Goal: Task Accomplishment & Management: Complete application form

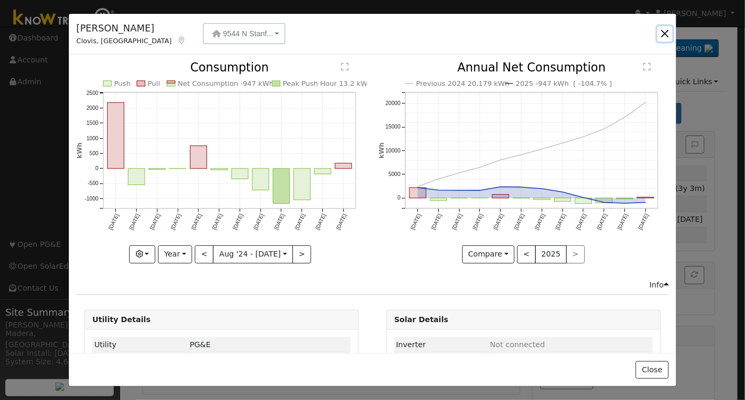
click at [664, 34] on button "button" at bounding box center [664, 33] width 15 height 15
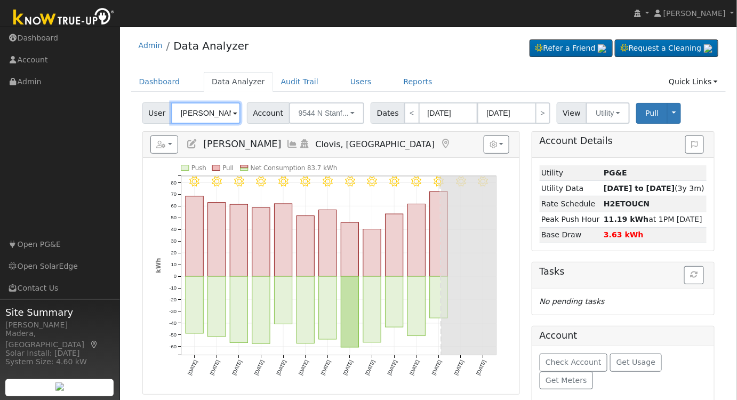
click at [225, 114] on input "[PERSON_NAME]" at bounding box center [205, 112] width 69 height 21
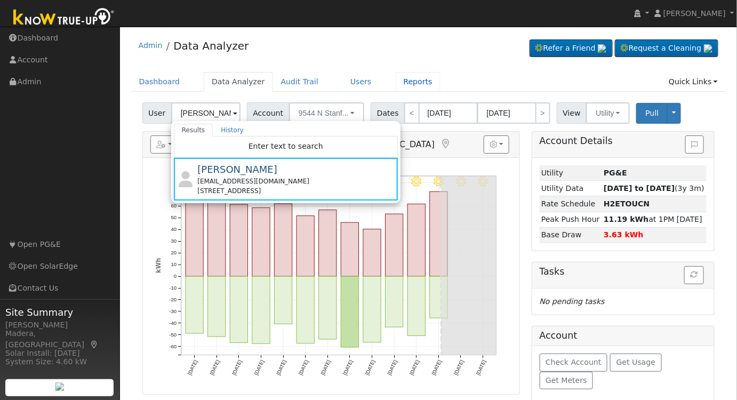
click at [396, 86] on link "Reports" at bounding box center [418, 82] width 45 height 20
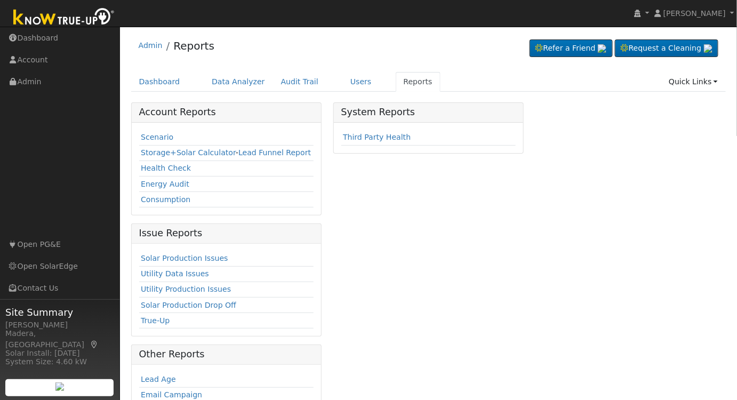
click at [161, 138] on link "Scenario" at bounding box center [157, 137] width 33 height 9
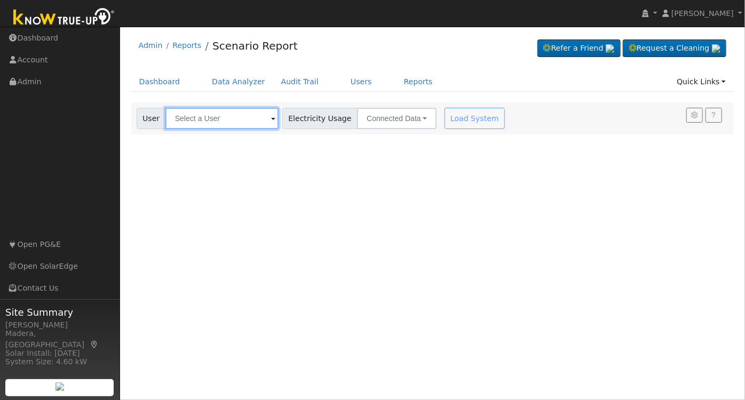
click at [218, 125] on input "text" at bounding box center [221, 118] width 113 height 21
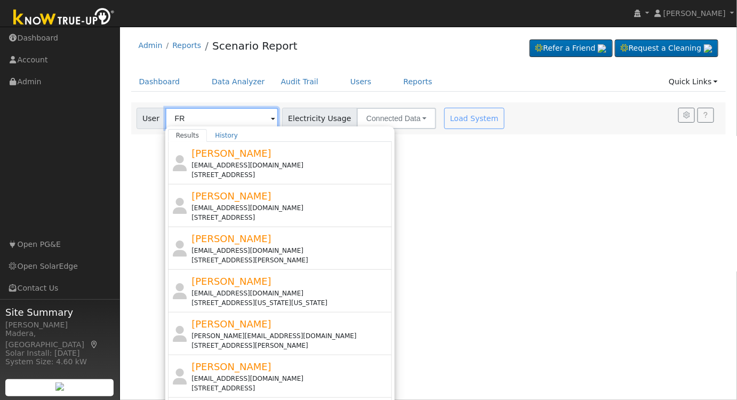
type input "F"
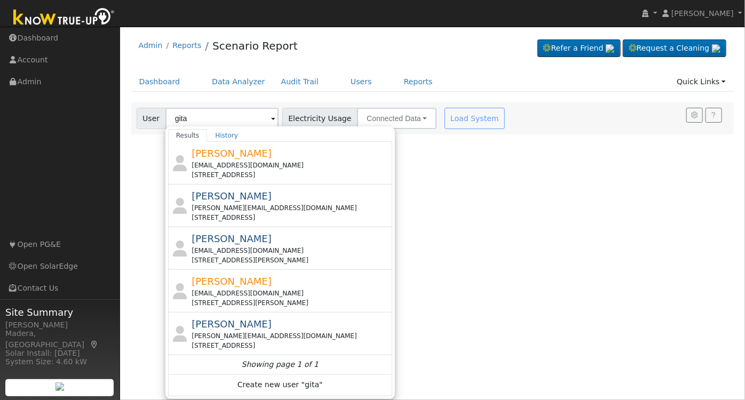
click at [295, 249] on div "[EMAIL_ADDRESS][DOMAIN_NAME]" at bounding box center [290, 251] width 198 height 10
type input "[PERSON_NAME]"
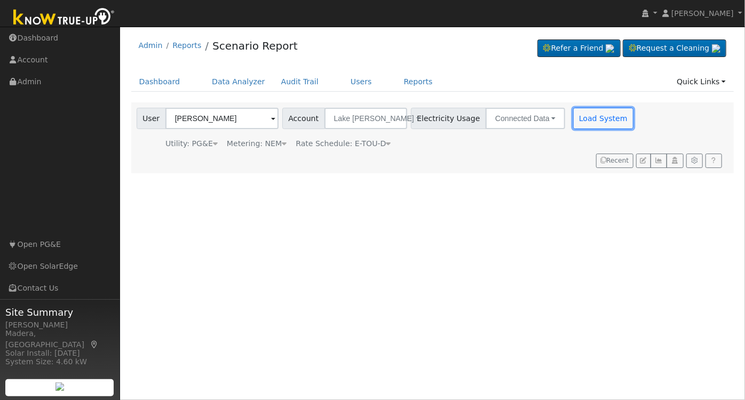
click at [573, 123] on button "Load System" at bounding box center [603, 118] width 61 height 21
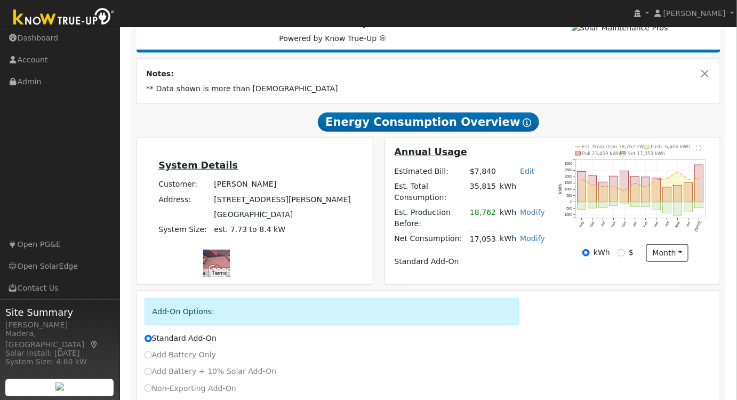
scroll to position [232, 0]
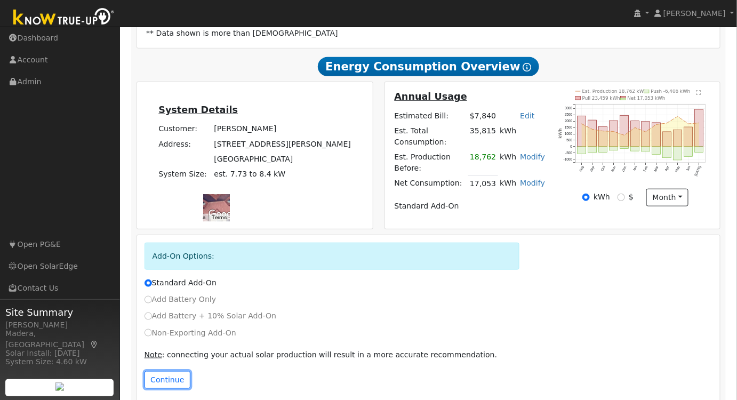
click at [169, 371] on button "Continue" at bounding box center [168, 380] width 46 height 18
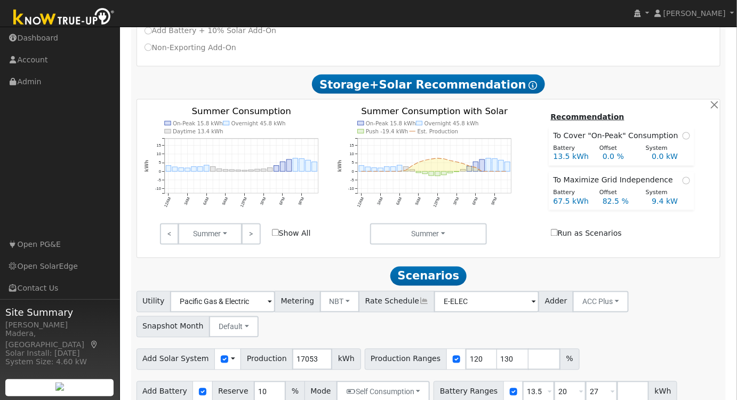
scroll to position [518, 0]
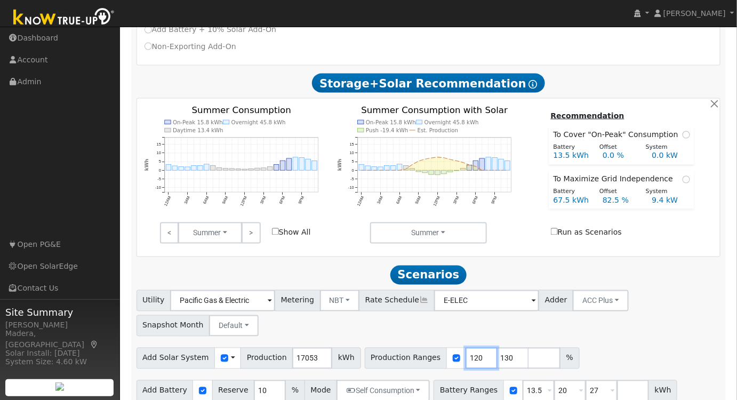
drag, startPoint x: 437, startPoint y: 346, endPoint x: 398, endPoint y: 346, distance: 38.9
click at [398, 348] on div "Production Ranges 120 130 %" at bounding box center [472, 358] width 215 height 21
type input "66"
drag, startPoint x: 492, startPoint y: 348, endPoint x: 456, endPoint y: 349, distance: 35.8
click at [456, 349] on div "Production Ranges 66 130 %" at bounding box center [472, 358] width 215 height 21
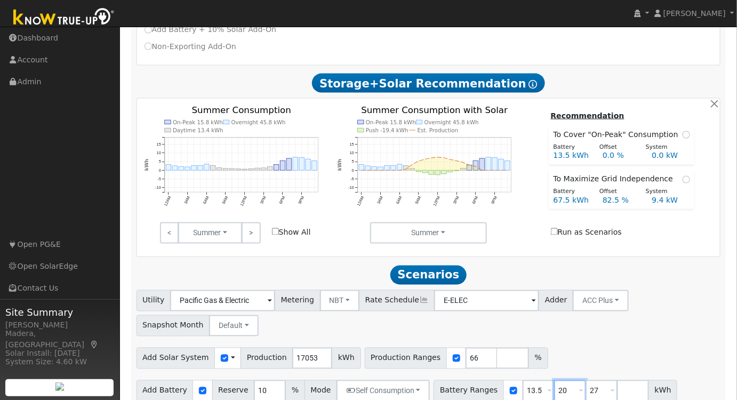
drag, startPoint x: 549, startPoint y: 379, endPoint x: 500, endPoint y: 379, distance: 48.5
click at [502, 380] on div "Battery Ranges 13.5 Overrides Reserve % Mode None None Self Consumption Peak Sa…" at bounding box center [556, 390] width 244 height 21
type input "27"
drag, startPoint x: 552, startPoint y: 378, endPoint x: 485, endPoint y: 381, distance: 66.7
click at [485, 381] on div "Battery Ranges 13.5 Overrides Reserve % Mode None None Self Consumption Peak Sa…" at bounding box center [540, 390] width 212 height 21
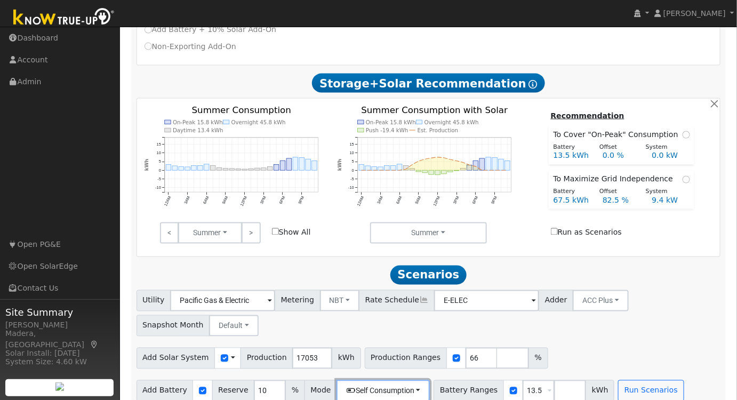
click at [381, 384] on button "Self Consumption" at bounding box center [383, 390] width 93 height 21
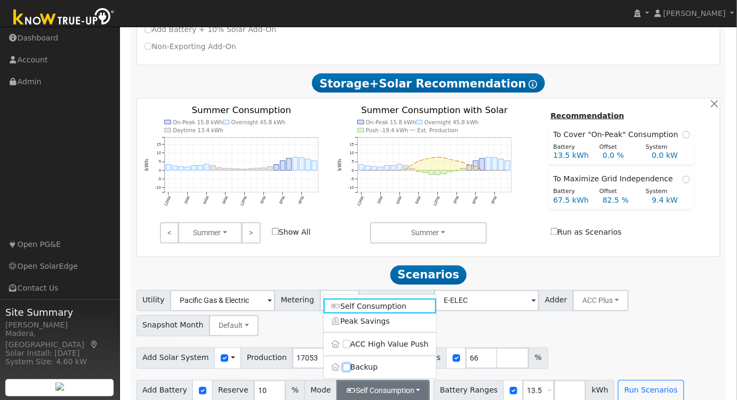
click at [344, 364] on input "Backup" at bounding box center [346, 367] width 7 height 7
checkbox input "true"
type input "20"
click at [643, 380] on button "Run Scenarios" at bounding box center [665, 390] width 66 height 21
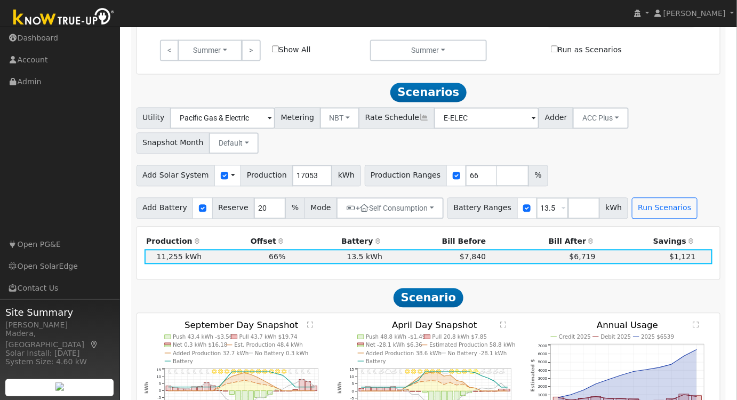
scroll to position [739, 0]
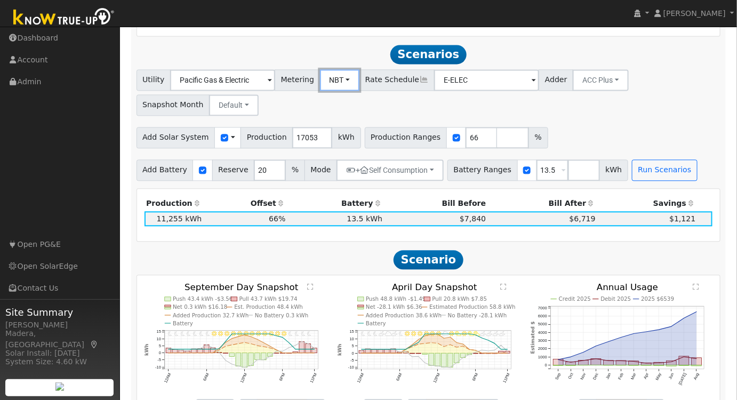
click at [334, 77] on button "NBT" at bounding box center [340, 79] width 40 height 21
click at [334, 96] on link "NEM" at bounding box center [349, 103] width 74 height 15
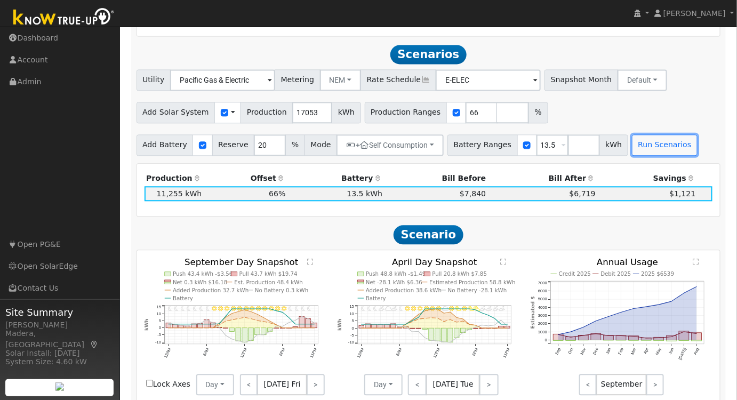
click at [636, 134] on button "Run Scenarios" at bounding box center [665, 144] width 66 height 21
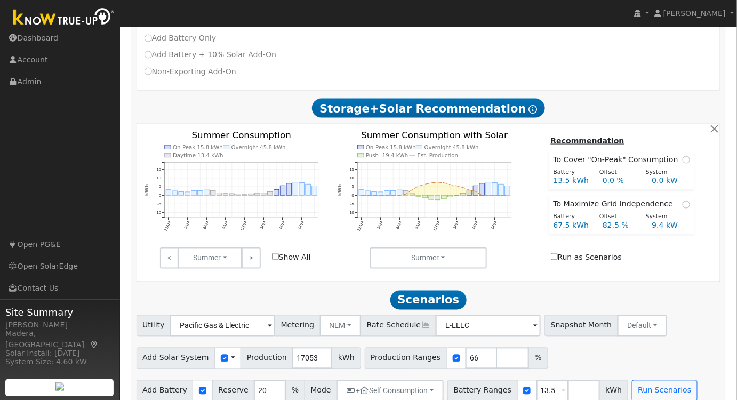
scroll to position [545, 0]
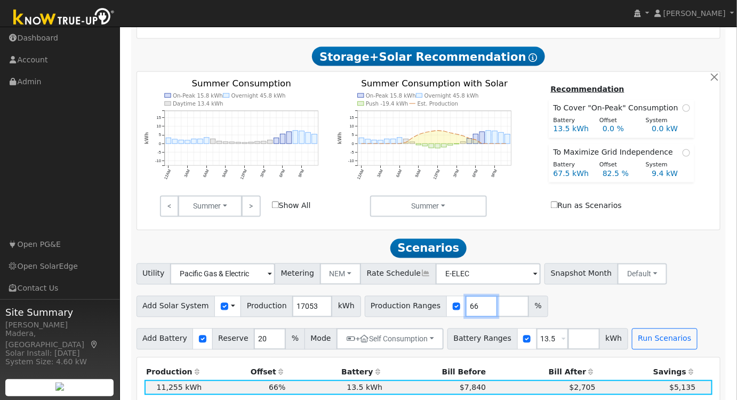
click at [466, 296] on input "66" at bounding box center [482, 306] width 32 height 21
type input "67"
click at [467, 296] on input "67" at bounding box center [482, 306] width 32 height 21
click at [647, 329] on button "Run Scenarios" at bounding box center [665, 339] width 66 height 21
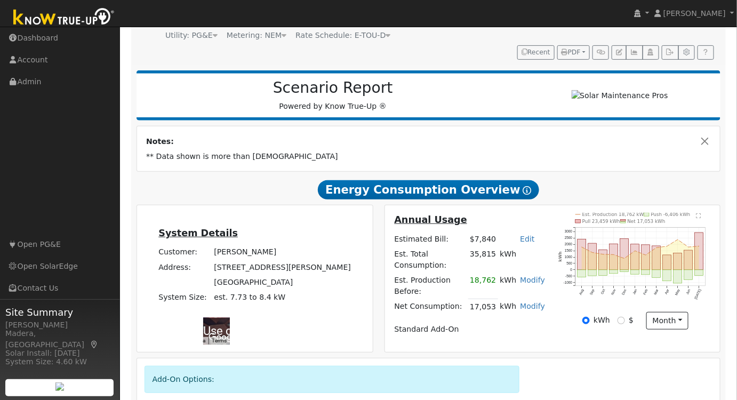
scroll to position [0, 0]
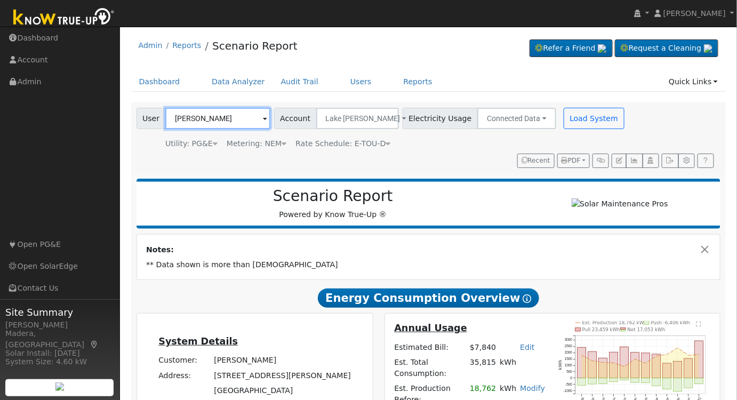
click at [231, 119] on input "Gita Khattaie" at bounding box center [217, 118] width 105 height 21
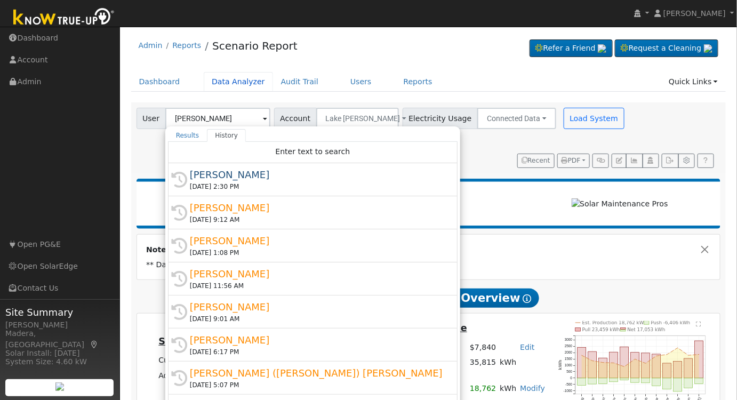
click at [225, 80] on link "Data Analyzer" at bounding box center [238, 82] width 69 height 20
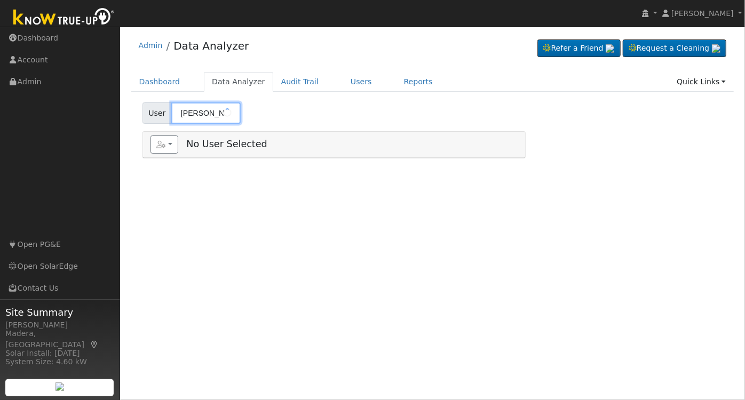
click at [219, 109] on input "[PERSON_NAME]" at bounding box center [205, 112] width 69 height 21
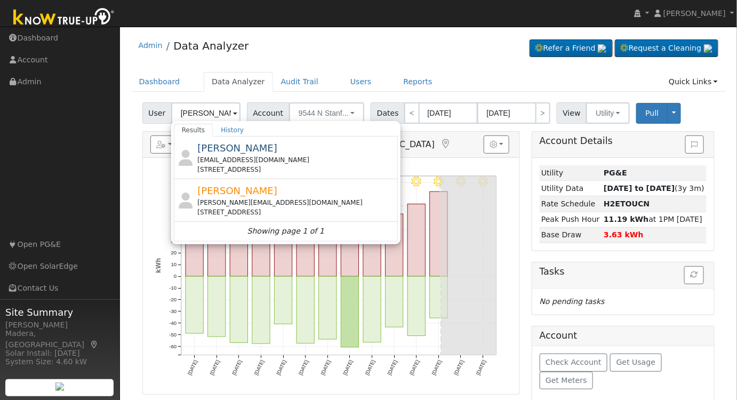
click at [326, 163] on div "romeroajose1021@gmail.com" at bounding box center [296, 160] width 198 height 10
type input "Jose Romero"
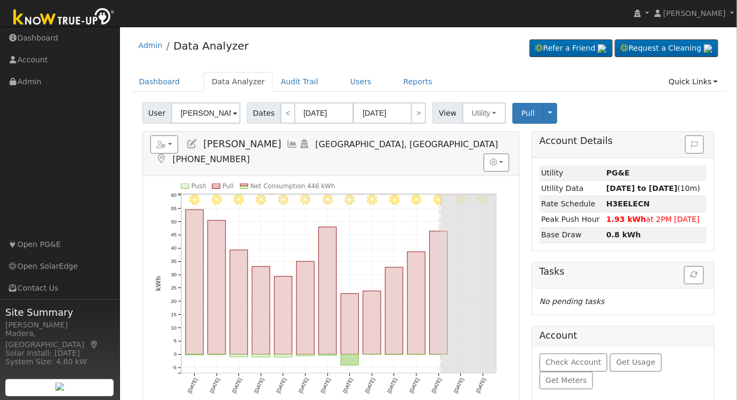
click at [287, 142] on icon at bounding box center [293, 144] width 12 height 10
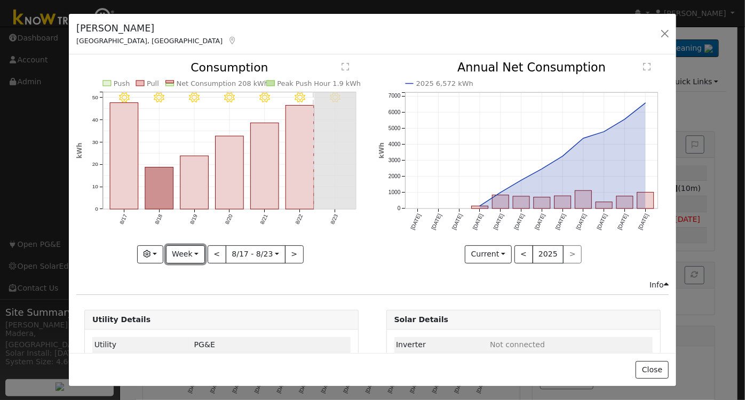
click at [188, 254] on button "Week" at bounding box center [185, 254] width 39 height 18
click at [197, 273] on link "Day" at bounding box center [203, 275] width 74 height 15
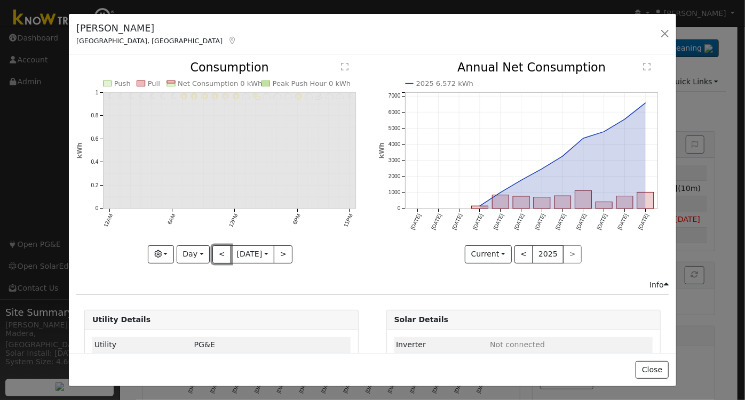
click at [216, 250] on button "<" at bounding box center [221, 254] width 19 height 18
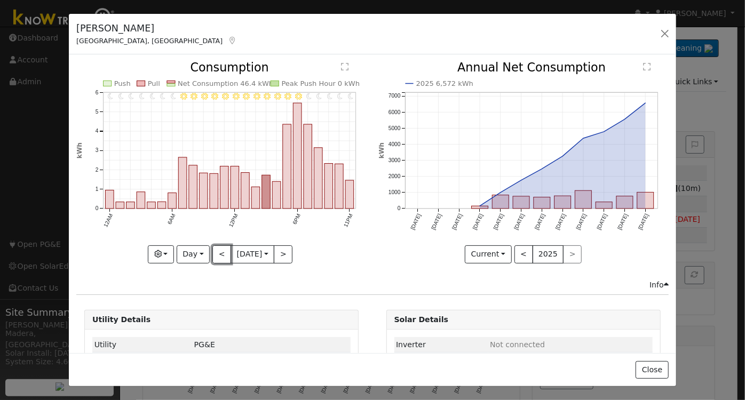
click at [216, 250] on button "<" at bounding box center [221, 254] width 19 height 18
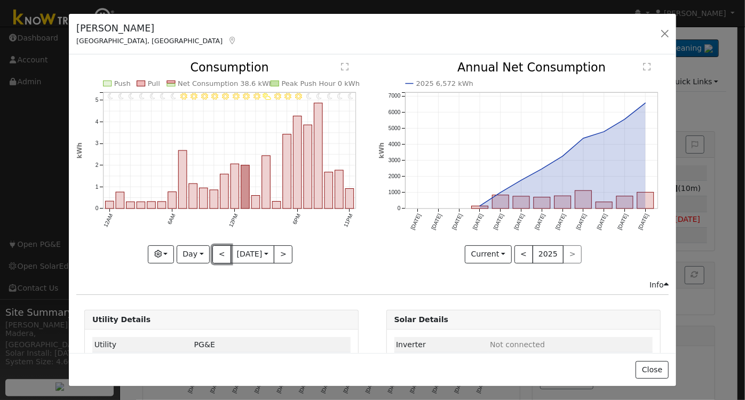
click at [216, 250] on button "<" at bounding box center [221, 254] width 19 height 18
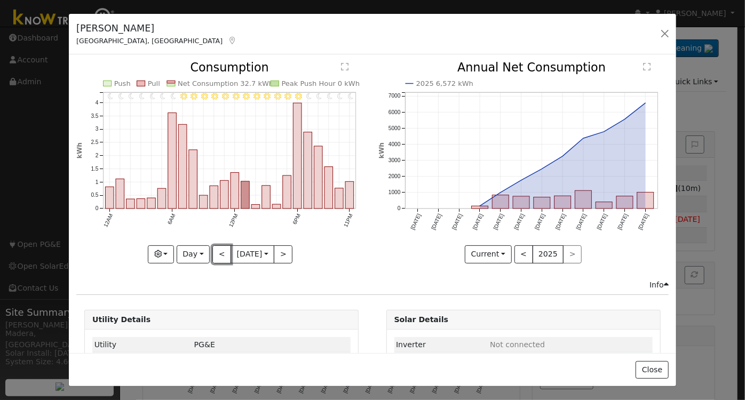
click at [216, 250] on button "<" at bounding box center [221, 254] width 19 height 18
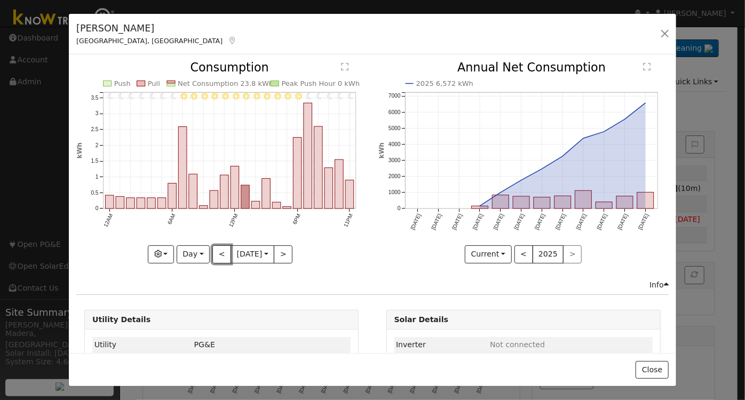
click at [216, 250] on button "<" at bounding box center [221, 254] width 19 height 18
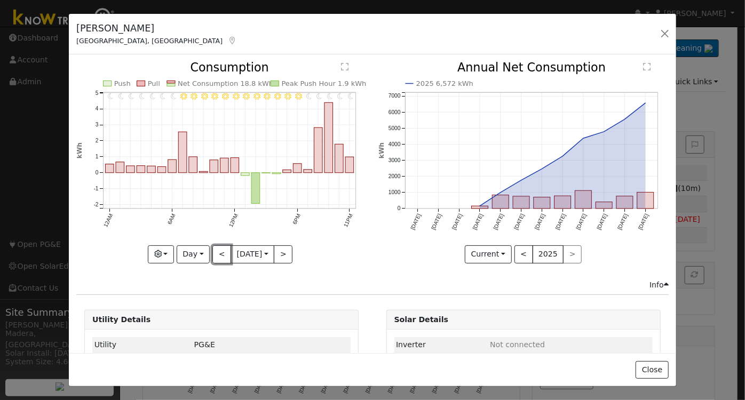
click at [216, 251] on button "<" at bounding box center [221, 254] width 19 height 18
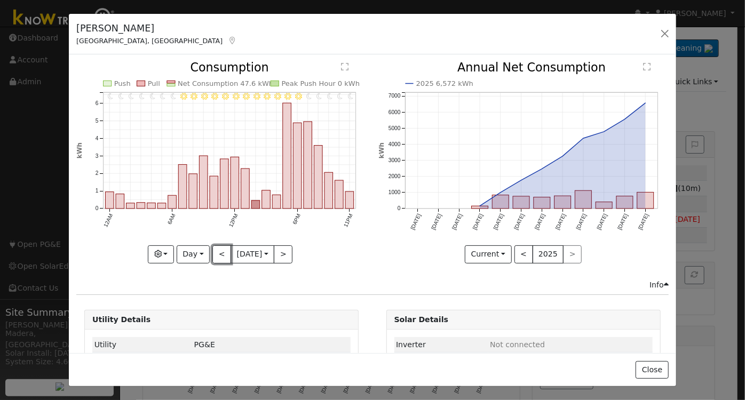
click at [216, 251] on button "<" at bounding box center [221, 254] width 19 height 18
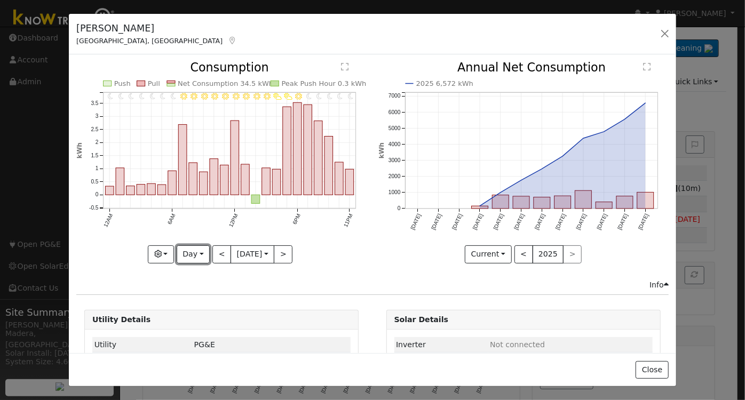
click at [189, 249] on button "Day" at bounding box center [193, 254] width 33 height 18
click at [197, 301] on link "Month" at bounding box center [214, 305] width 74 height 15
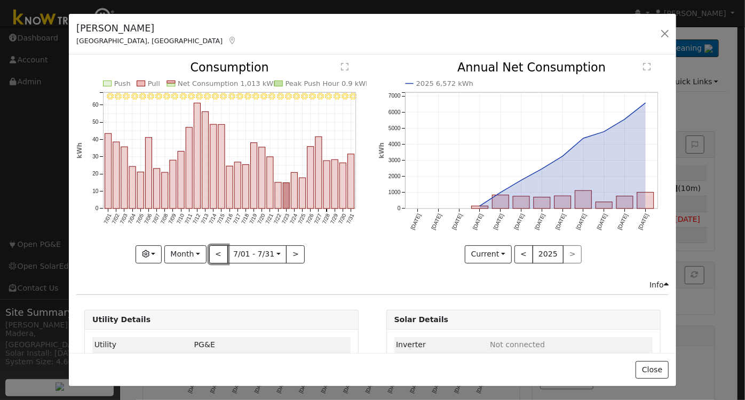
click at [211, 253] on button "<" at bounding box center [218, 254] width 19 height 18
type input "2025-06-01"
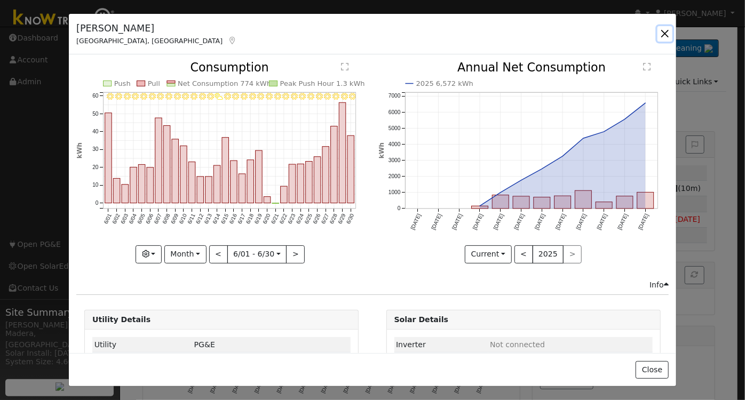
click at [668, 34] on button "button" at bounding box center [664, 33] width 15 height 15
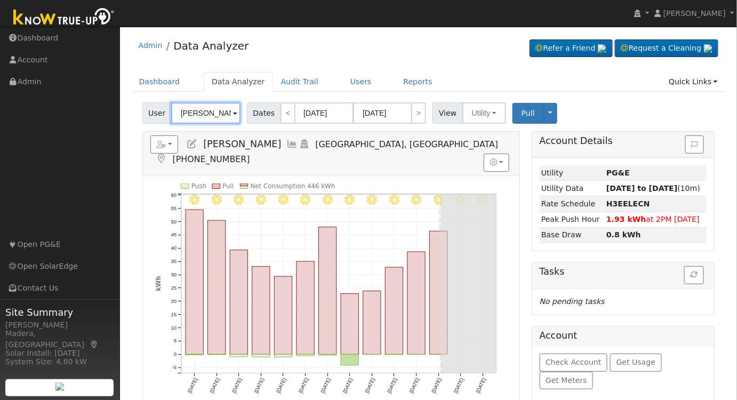
click at [203, 107] on input "Jose Romero" at bounding box center [205, 112] width 69 height 21
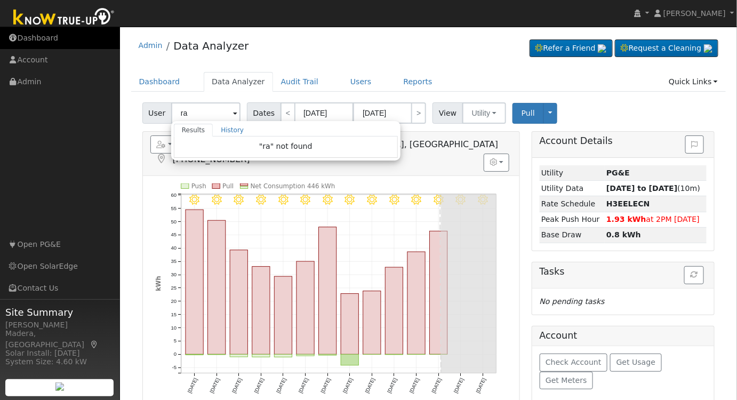
click at [38, 31] on link "Dashboard" at bounding box center [60, 38] width 120 height 22
type input "Jose Romero"
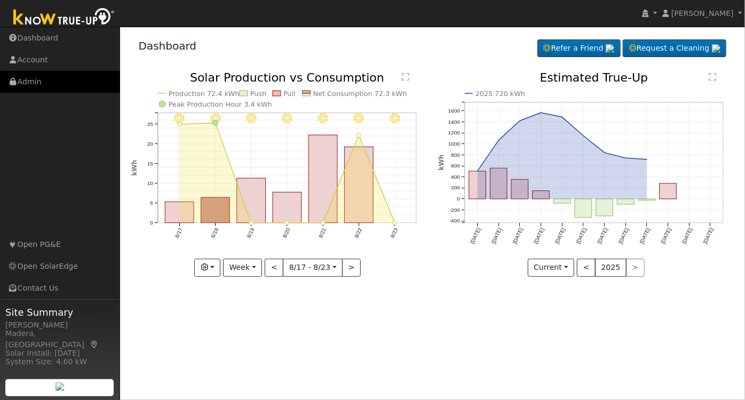
click at [31, 73] on link "Admin" at bounding box center [60, 82] width 120 height 22
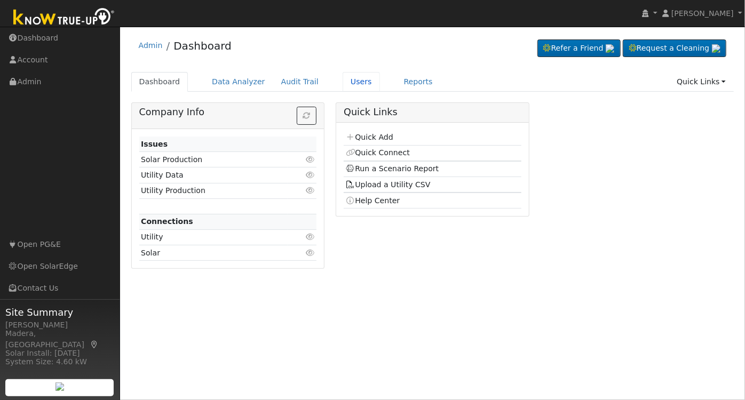
click at [346, 78] on link "Users" at bounding box center [360, 82] width 37 height 20
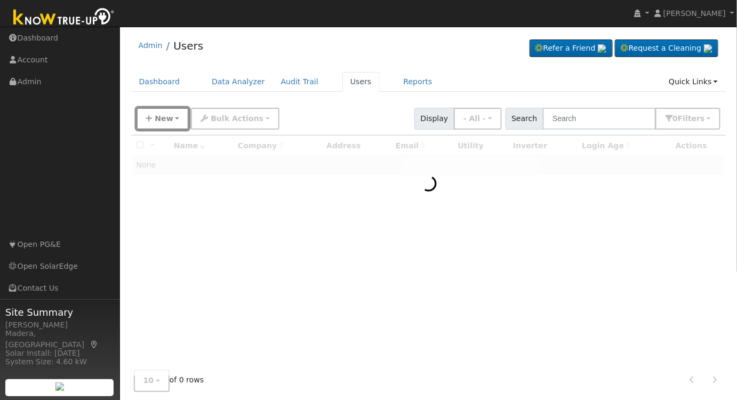
click at [163, 127] on button "New" at bounding box center [163, 119] width 53 height 22
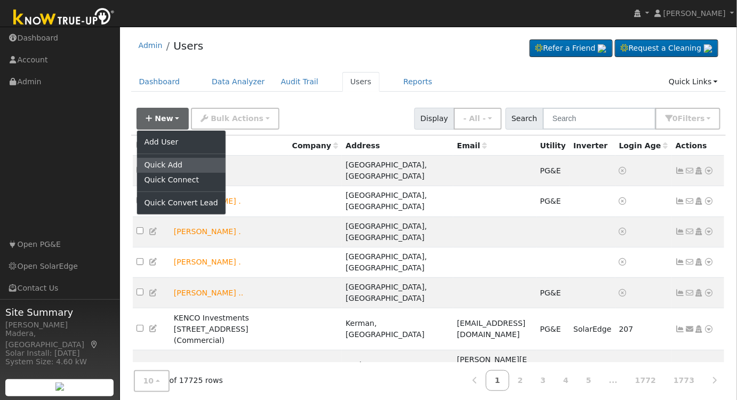
click at [164, 163] on link "Quick Add" at bounding box center [181, 165] width 89 height 15
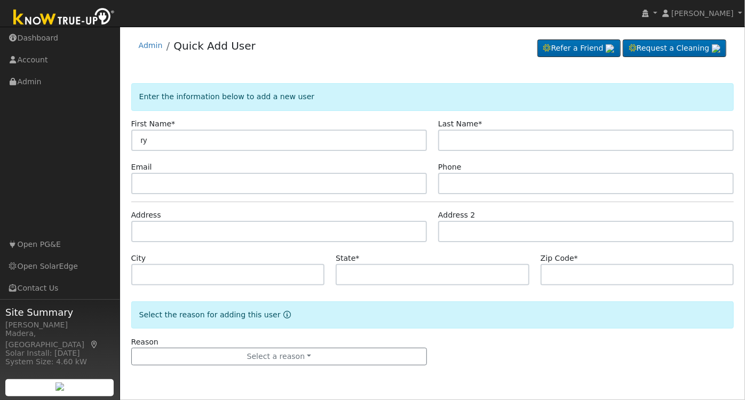
type input "r"
type input "[PERSON_NAME]"
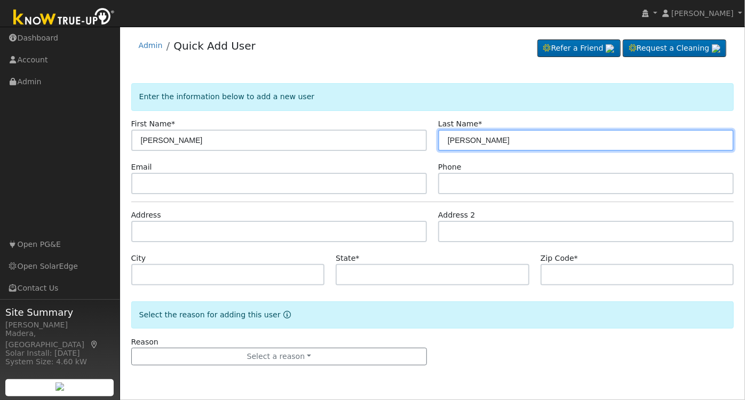
type input "[PERSON_NAME]"
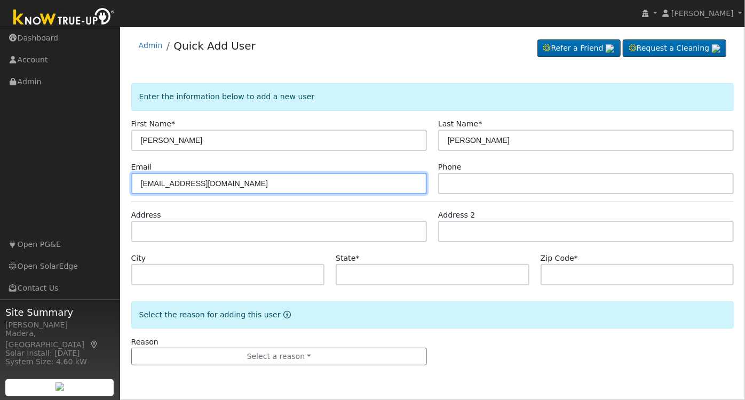
type input "[EMAIL_ADDRESS][DOMAIN_NAME]"
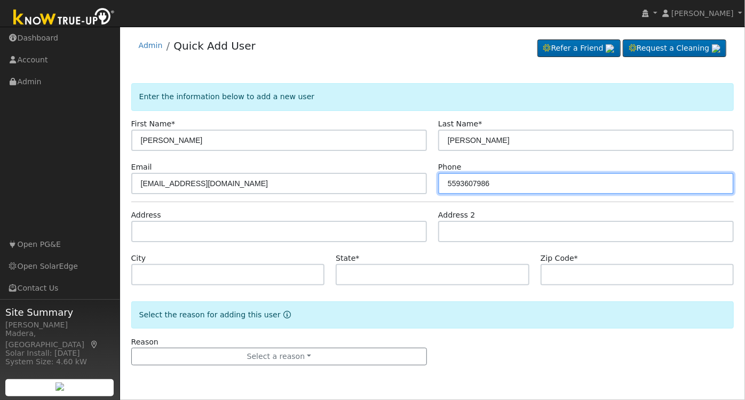
type input "5593607986"
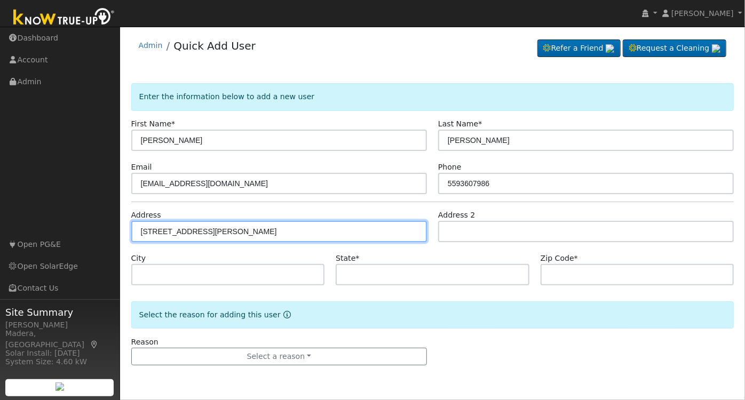
type input "[STREET_ADDRESS][PERSON_NAME]"
type input "Selma"
type input "CA"
type input "93662"
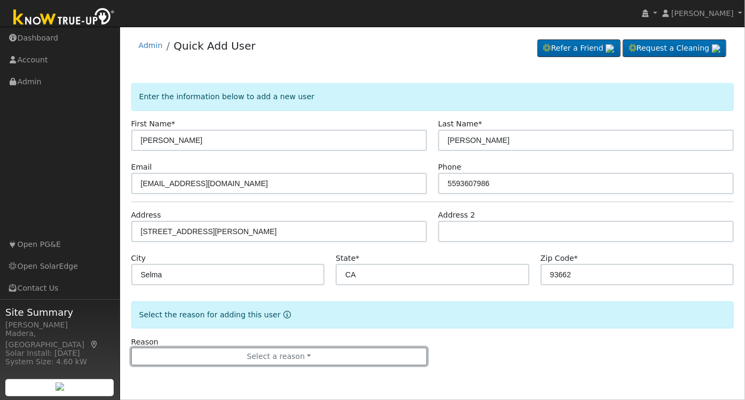
click at [300, 357] on button "Select a reason" at bounding box center [279, 357] width 296 height 18
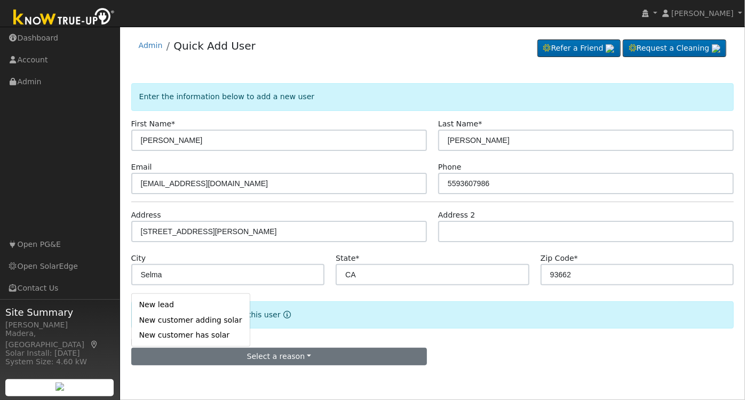
drag, startPoint x: 158, startPoint y: 301, endPoint x: 172, endPoint y: 307, distance: 15.3
click at [158, 301] on link "New lead" at bounding box center [191, 305] width 118 height 15
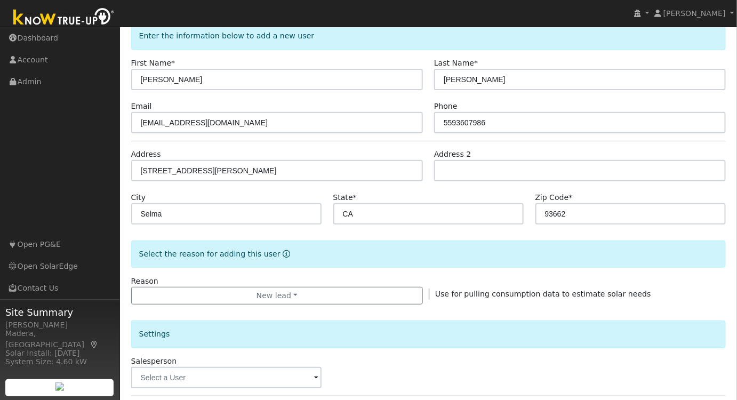
scroll to position [194, 0]
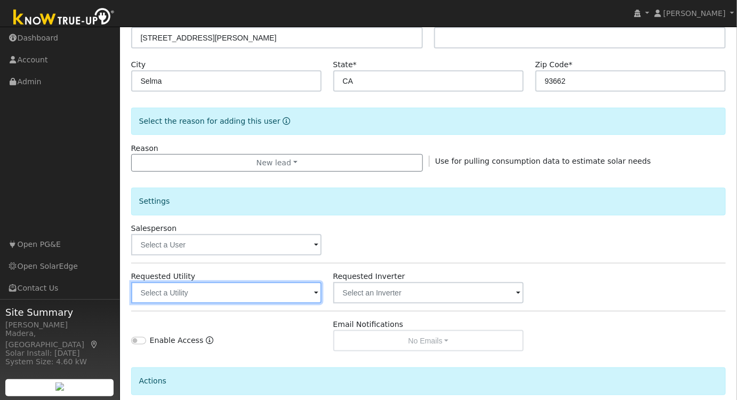
click at [261, 292] on input "text" at bounding box center [226, 292] width 191 height 21
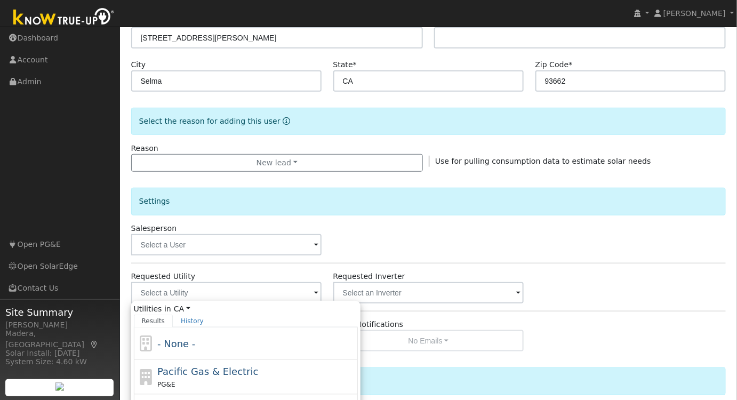
click at [202, 374] on span "Pacific Gas & Electric" at bounding box center [207, 371] width 101 height 11
type input "Pacific Gas & Electric"
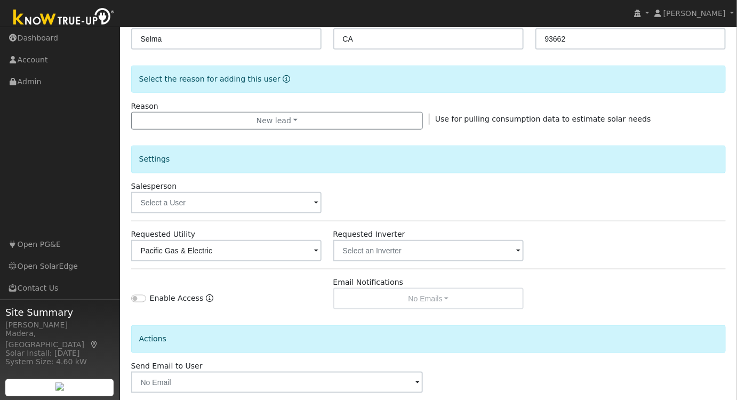
scroll to position [287, 0]
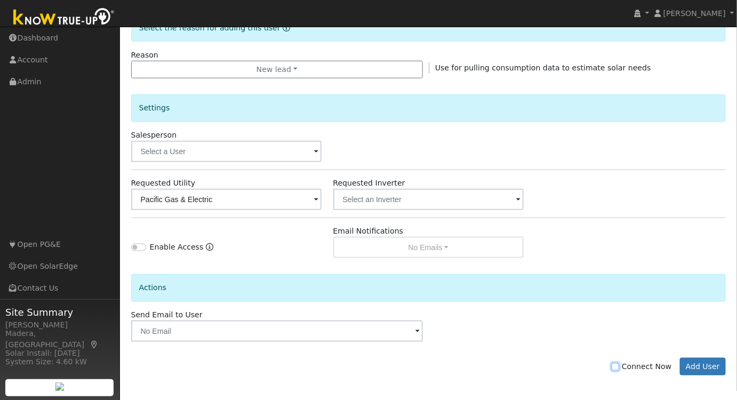
click at [619, 364] on input "Connect Now" at bounding box center [615, 366] width 7 height 7
checkbox input "true"
click at [720, 365] on button "Add User" at bounding box center [703, 367] width 46 height 18
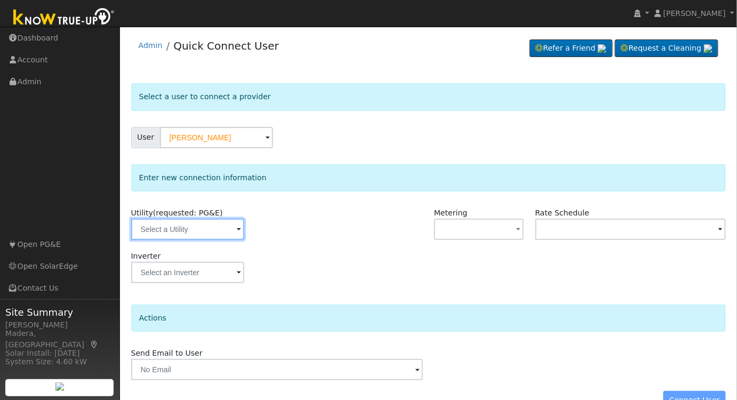
click at [218, 227] on input "text" at bounding box center [187, 229] width 113 height 21
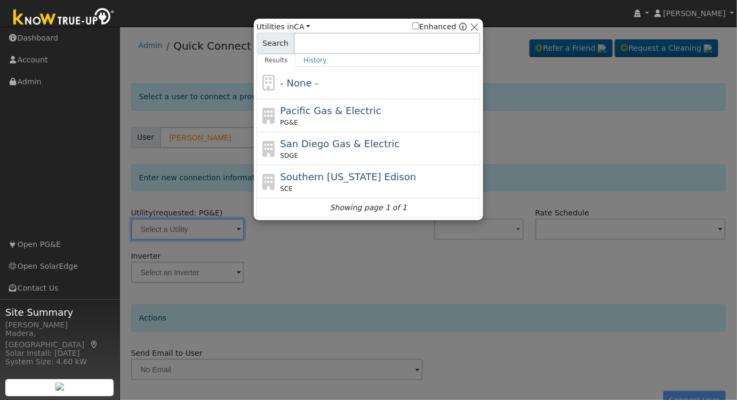
click at [344, 110] on span "Pacific Gas & Electric" at bounding box center [331, 110] width 101 height 11
type input "PG&E"
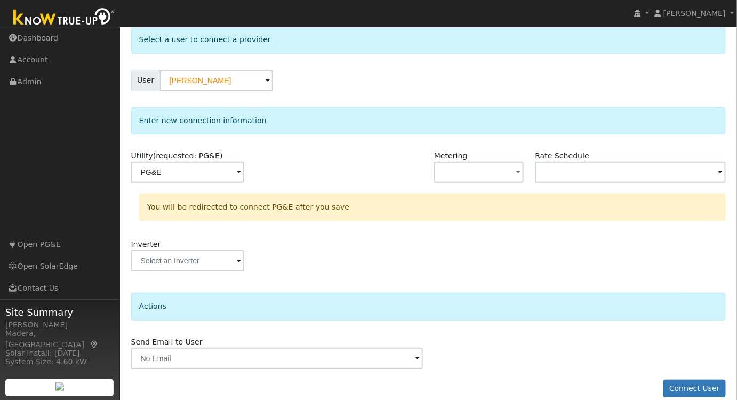
scroll to position [69, 0]
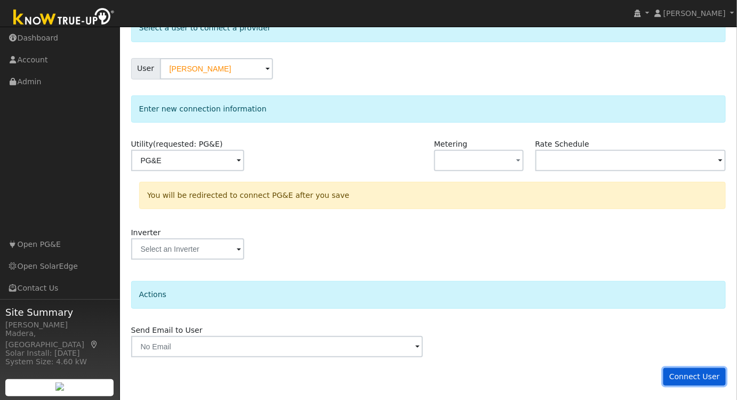
click at [708, 376] on button "Connect User" at bounding box center [695, 377] width 63 height 18
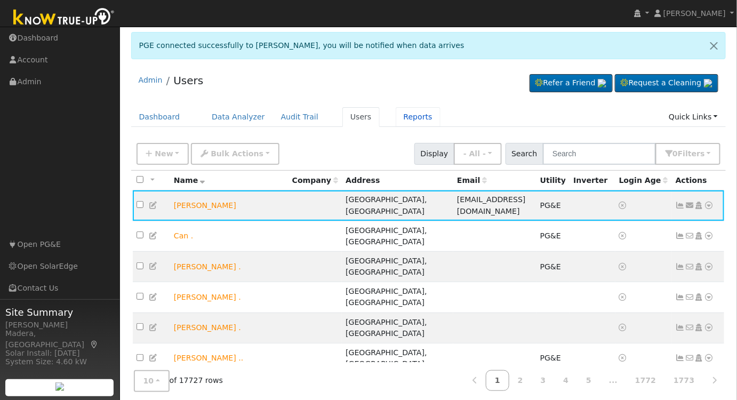
click at [396, 113] on link "Reports" at bounding box center [418, 117] width 45 height 20
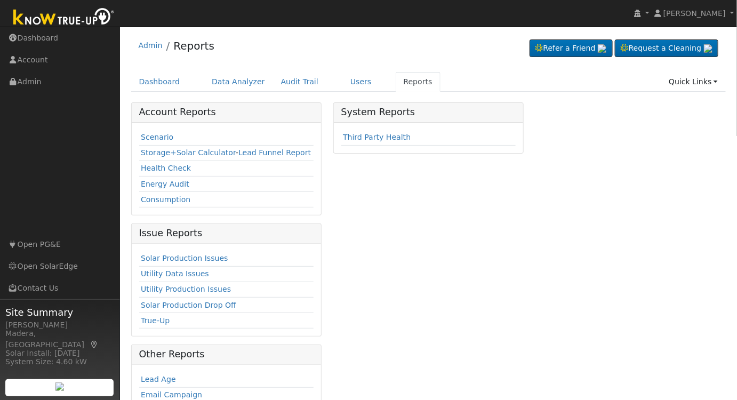
click at [153, 134] on link "Scenario" at bounding box center [157, 137] width 33 height 9
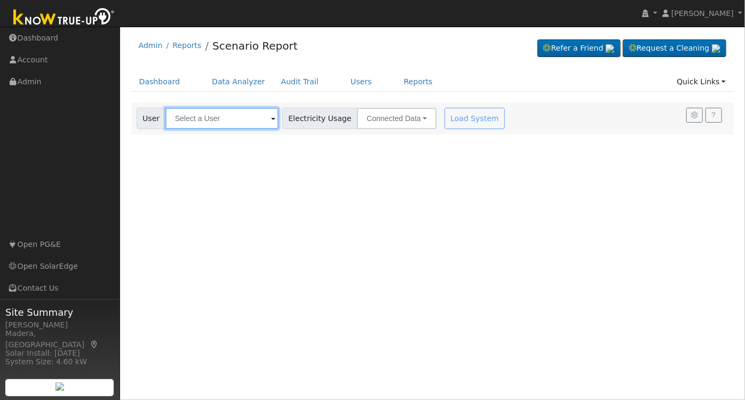
click at [215, 112] on input "text" at bounding box center [221, 118] width 113 height 21
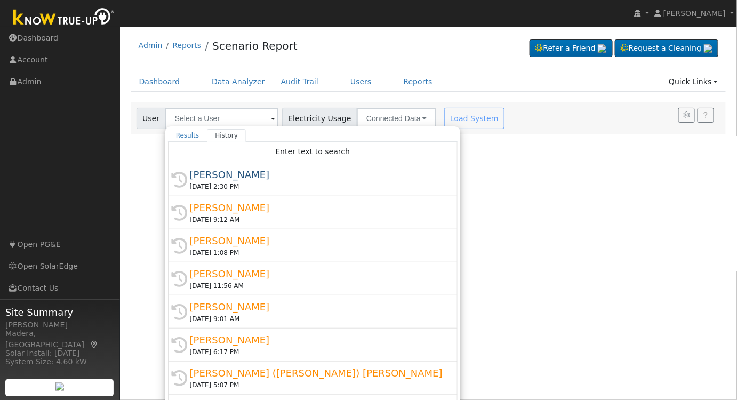
click at [226, 182] on div "[DATE] 2:30 PM" at bounding box center [318, 187] width 256 height 10
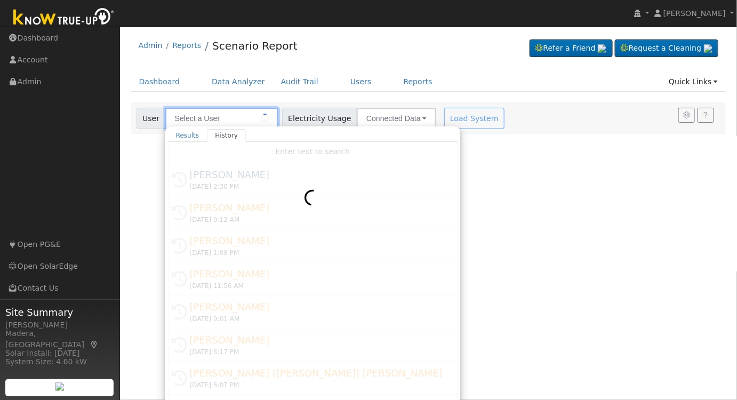
type input "[PERSON_NAME]"
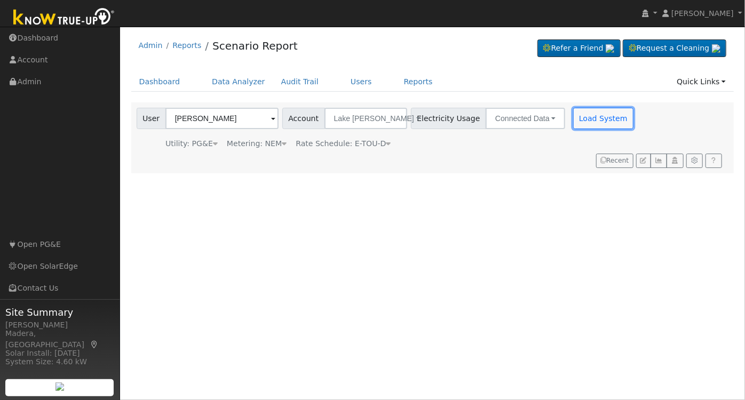
click at [573, 118] on button "Load System" at bounding box center [603, 118] width 61 height 21
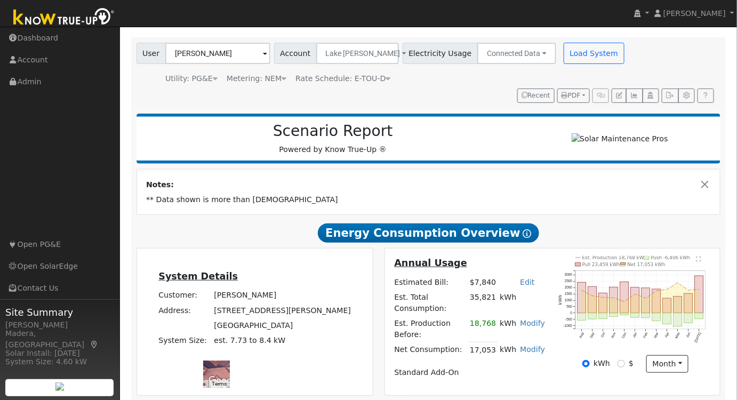
scroll to position [232, 0]
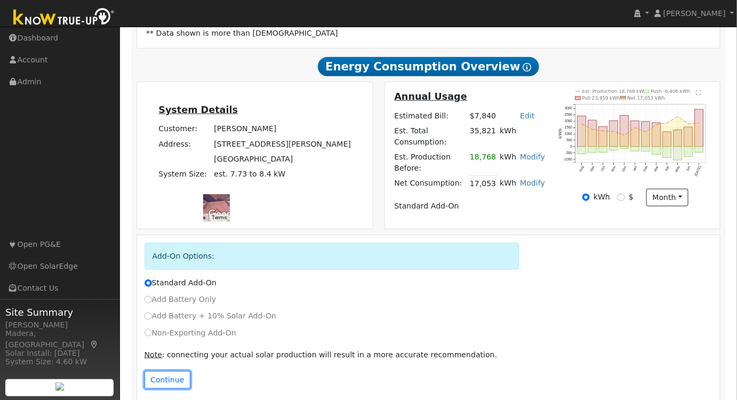
click at [167, 371] on button "Continue" at bounding box center [168, 380] width 46 height 18
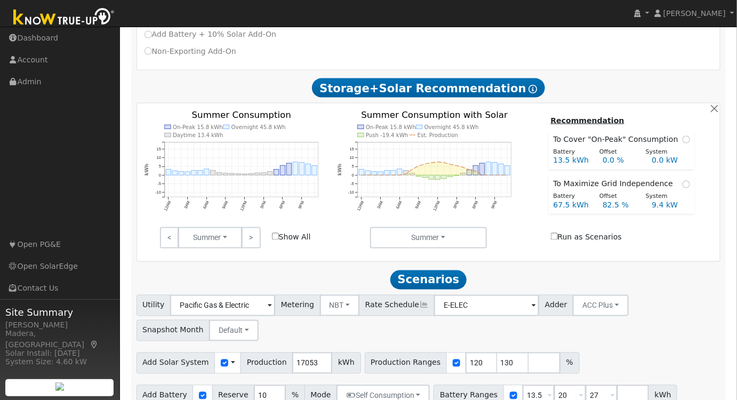
scroll to position [518, 0]
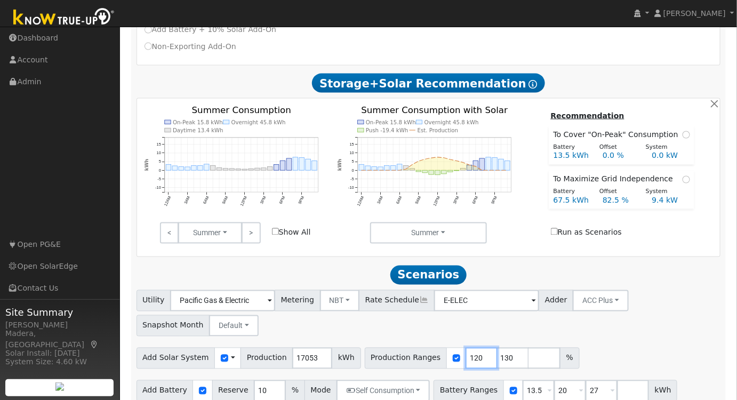
drag, startPoint x: 461, startPoint y: 347, endPoint x: 400, endPoint y: 345, distance: 61.4
click at [400, 348] on div "Production Ranges 120 130 %" at bounding box center [472, 358] width 215 height 21
type input "67"
drag, startPoint x: 491, startPoint y: 345, endPoint x: 415, endPoint y: 345, distance: 75.7
click at [415, 348] on div "Production Ranges 67 130 %" at bounding box center [472, 358] width 215 height 21
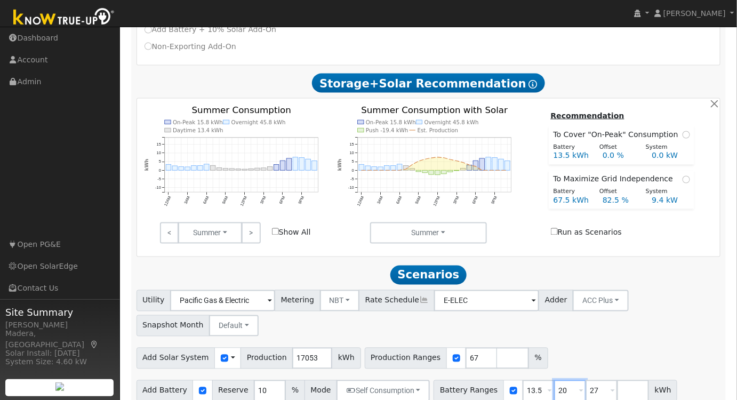
drag, startPoint x: 550, startPoint y: 377, endPoint x: 506, endPoint y: 388, distance: 46.2
click at [506, 387] on div "Battery Ranges 13.5 Overrides Reserve % Mode None None Self Consumption Peak Sa…" at bounding box center [556, 390] width 244 height 21
type input "27"
drag, startPoint x: 552, startPoint y: 377, endPoint x: 476, endPoint y: 378, distance: 75.7
click at [477, 380] on div "Battery Ranges 13.5 Overrides Reserve % Mode None None Self Consumption Peak Sa…" at bounding box center [540, 390] width 212 height 21
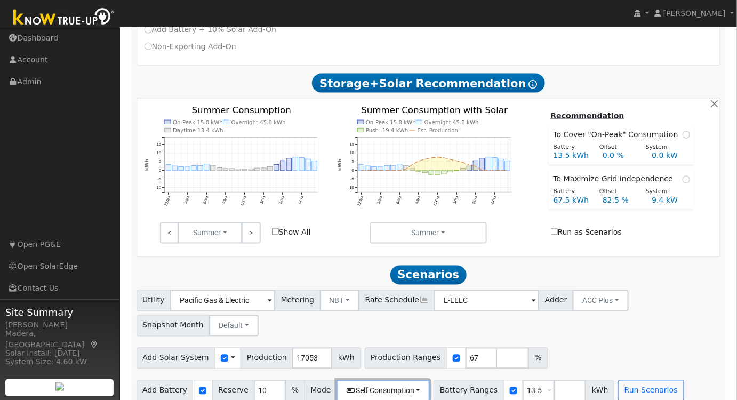
click at [360, 380] on button "Self Consumption" at bounding box center [383, 390] width 93 height 21
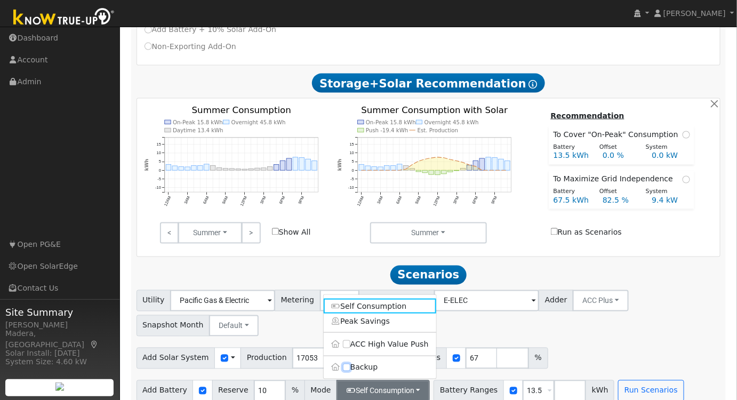
click at [344, 364] on input "Backup" at bounding box center [346, 367] width 7 height 7
checkbox input "true"
type input "20"
click at [318, 265] on h2 "Scenarios Scenario" at bounding box center [429, 275] width 585 height 20
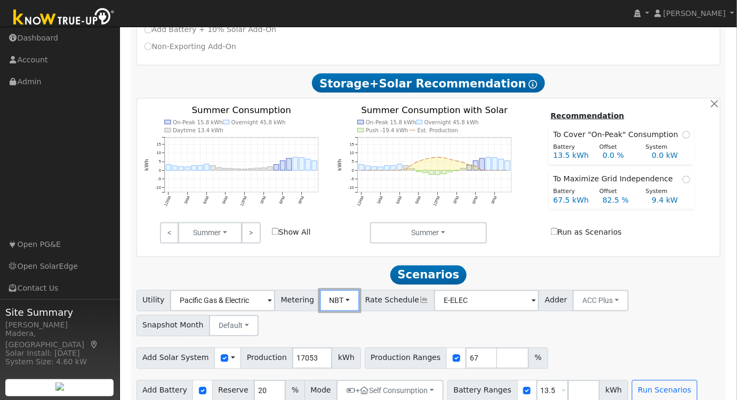
click at [325, 290] on button "NBT" at bounding box center [340, 300] width 40 height 21
click at [336, 317] on link "NEM" at bounding box center [349, 324] width 74 height 15
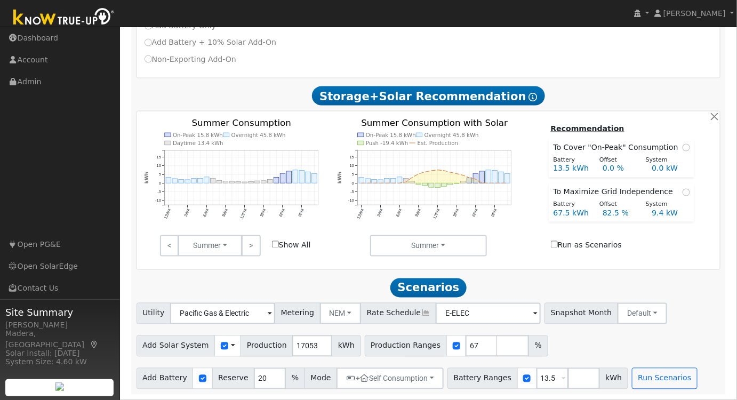
scroll to position [493, 0]
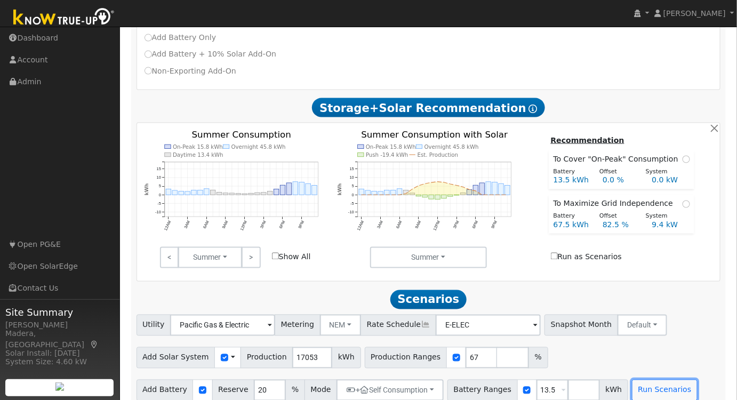
click at [633, 380] on button "Run Scenarios" at bounding box center [665, 390] width 66 height 21
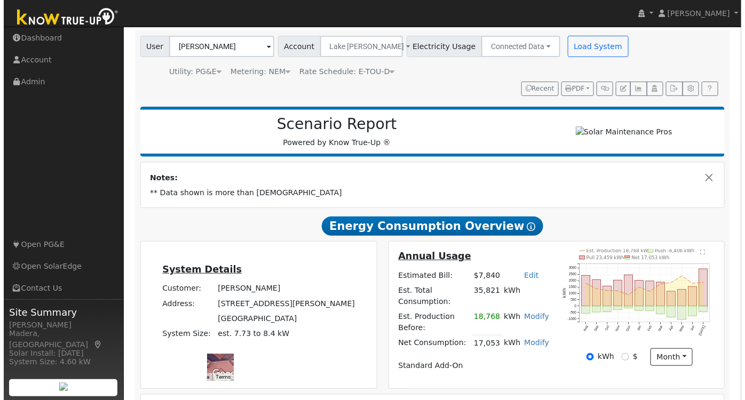
scroll to position [0, 0]
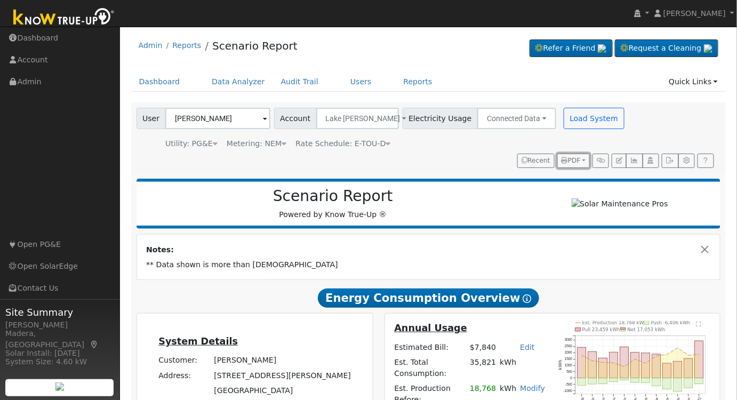
click at [576, 166] on button "PDF" at bounding box center [573, 161] width 33 height 15
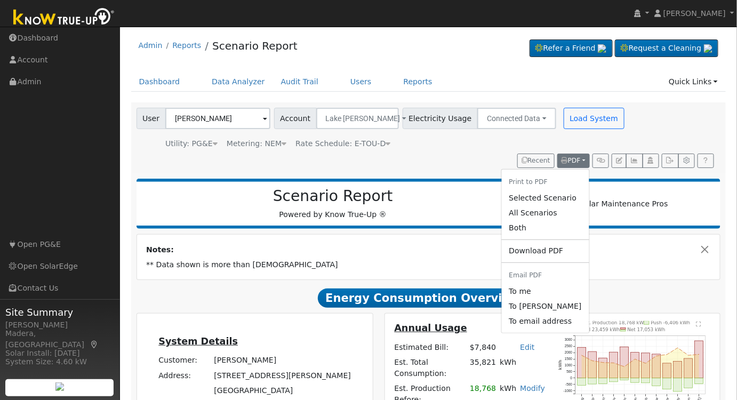
click at [549, 200] on link "Selected Scenario" at bounding box center [544, 197] width 87 height 15
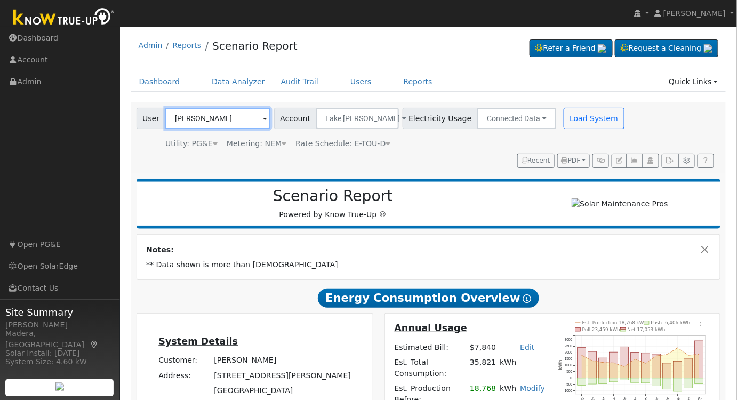
click at [252, 125] on input "[PERSON_NAME]" at bounding box center [217, 118] width 105 height 21
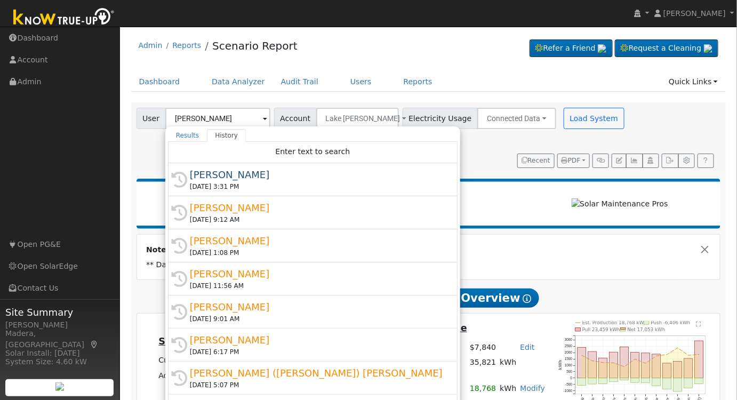
click at [473, 157] on div "User [PERSON_NAME] Results History Enter text to search [PERSON_NAME] [EMAIL_AD…" at bounding box center [426, 136] width 585 height 64
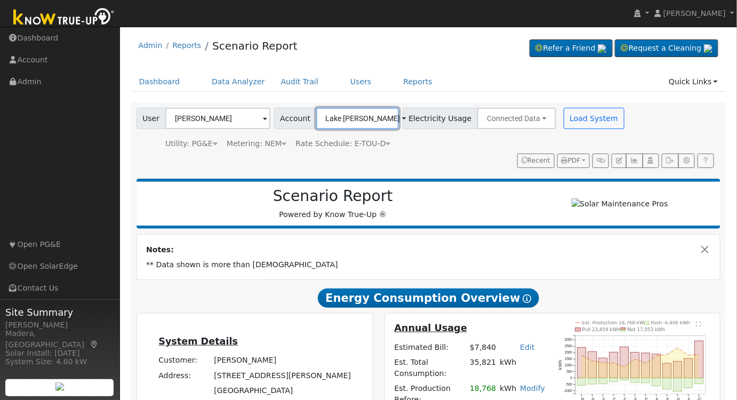
click at [336, 116] on span "Lake [PERSON_NAME]" at bounding box center [363, 118] width 75 height 9
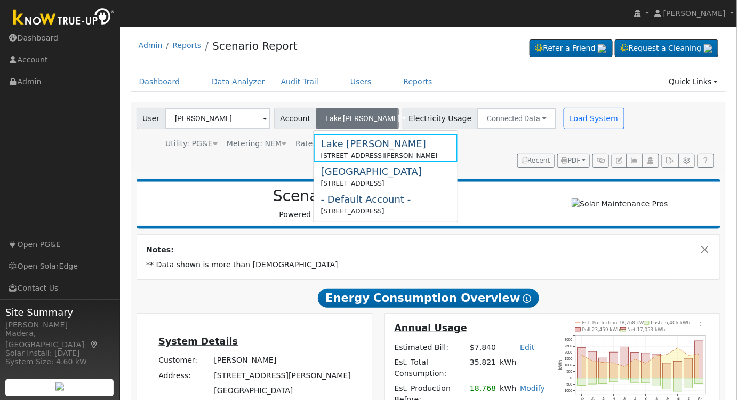
click at [374, 178] on div "[GEOGRAPHIC_DATA] [STREET_ADDRESS]" at bounding box center [371, 176] width 101 height 24
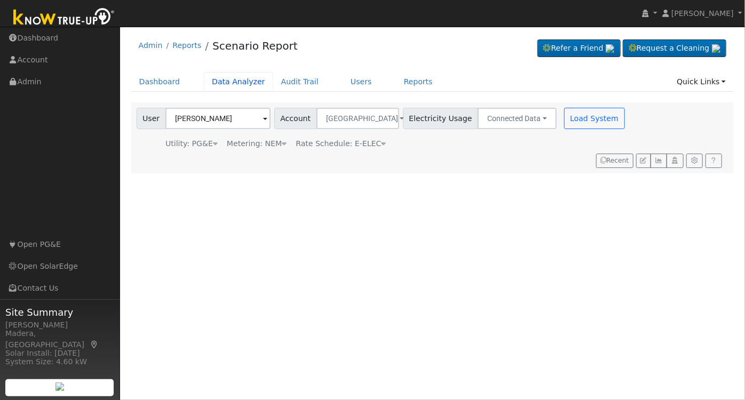
click at [229, 83] on link "Data Analyzer" at bounding box center [238, 82] width 69 height 20
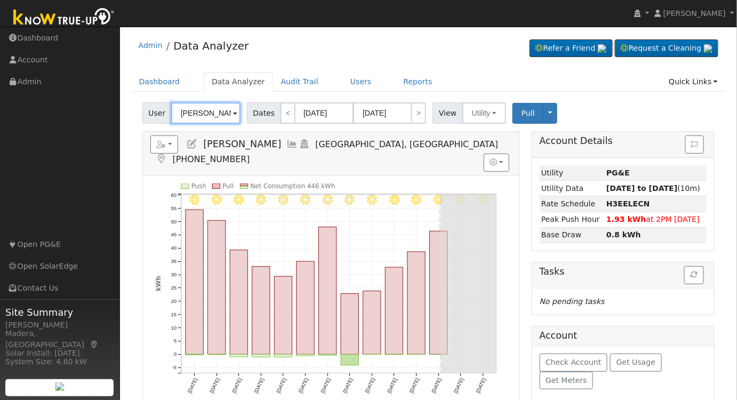
drag, startPoint x: 223, startPoint y: 113, endPoint x: 46, endPoint y: 104, distance: 177.3
click at [46, 104] on div "installed Robbie Zimbelman Robbie Zimbelman Profile My Company Help Center Term…" at bounding box center [368, 268] width 737 height 482
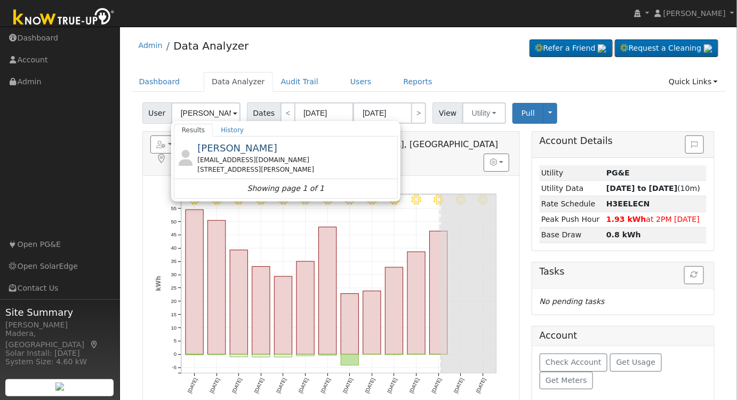
click at [276, 154] on div "Gita Khattaie gitafar@aol.com 2509 West Lake Van Ness Circle, Fresno, CA 93711" at bounding box center [296, 158] width 198 height 34
type input "[PERSON_NAME]"
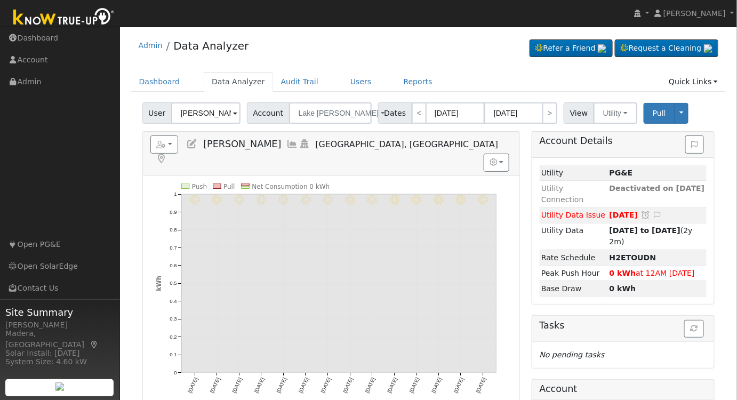
click at [287, 140] on icon at bounding box center [293, 144] width 12 height 10
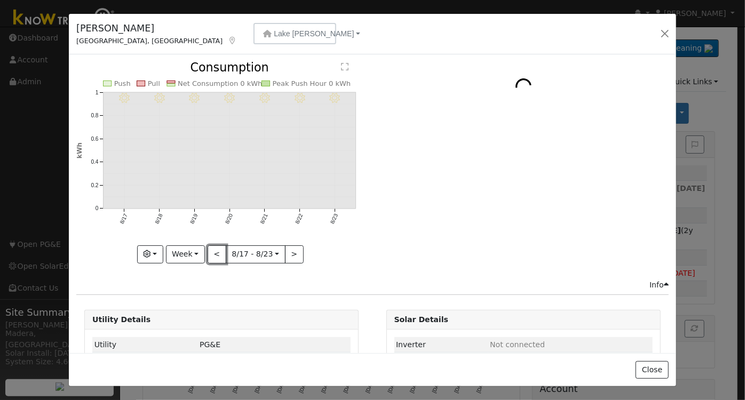
click at [208, 249] on button "<" at bounding box center [217, 254] width 19 height 18
click at [214, 253] on button "<" at bounding box center [217, 254] width 19 height 18
click at [286, 254] on button ">" at bounding box center [294, 254] width 19 height 18
click at [287, 254] on button ">" at bounding box center [294, 254] width 19 height 18
click at [291, 247] on button ">" at bounding box center [294, 254] width 19 height 18
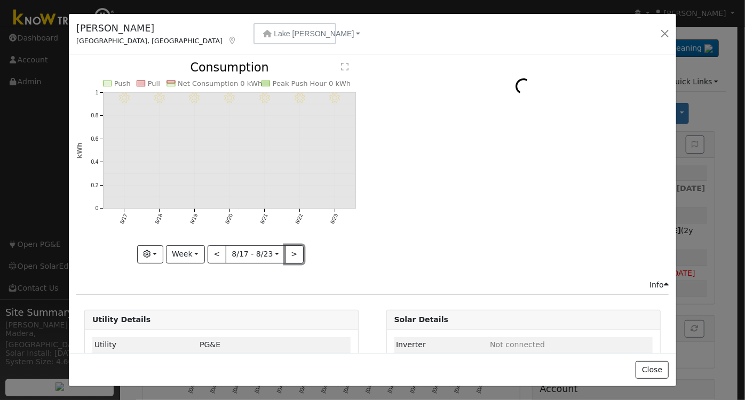
type input "2025-08-24"
click at [253, 39] on button "Lake [PERSON_NAME]" at bounding box center [294, 33] width 83 height 21
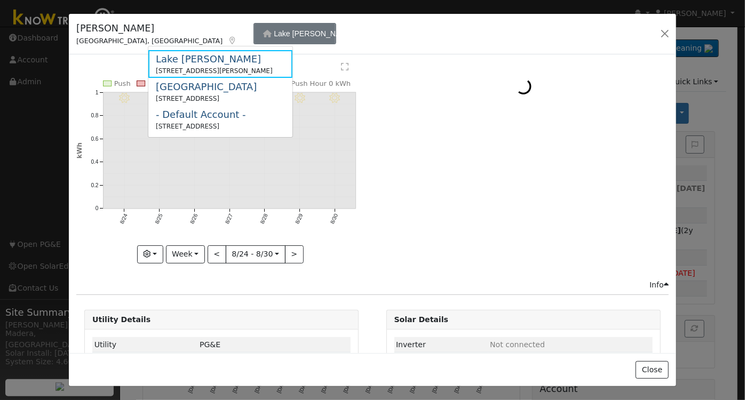
click at [193, 101] on div "[STREET_ADDRESS]" at bounding box center [206, 99] width 101 height 10
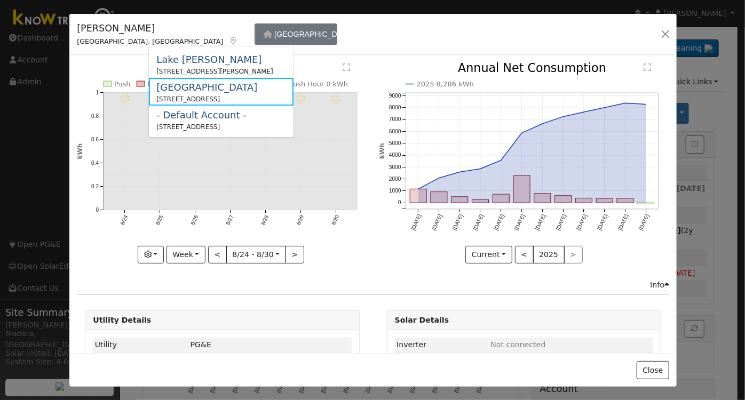
click at [218, 91] on div "[GEOGRAPHIC_DATA]" at bounding box center [206, 87] width 101 height 14
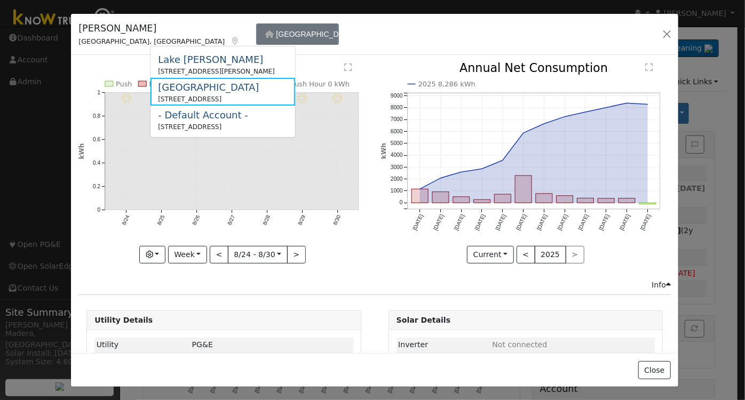
click at [331, 257] on div "Graphs Estimated Production Previous Year Consumption Previous Year Total Consu…" at bounding box center [223, 255] width 290 height 18
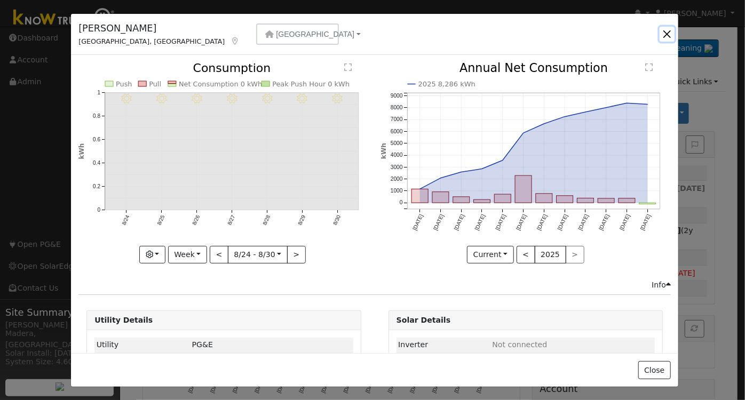
click at [665, 33] on button "button" at bounding box center [666, 34] width 15 height 15
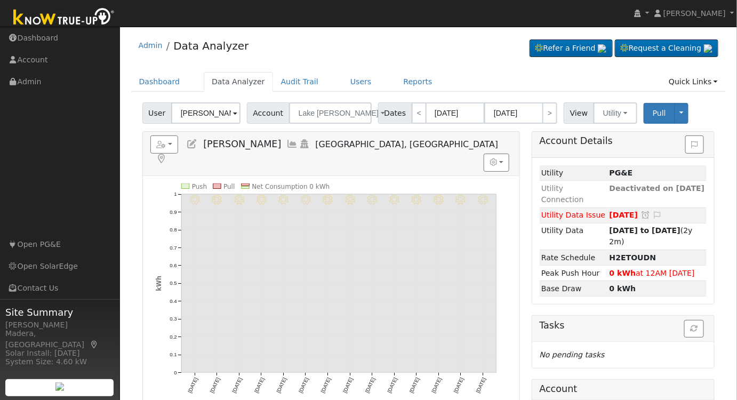
drag, startPoint x: 321, startPoint y: 94, endPoint x: 317, endPoint y: 106, distance: 12.3
click at [322, 95] on div "Dashboard Data Analyzer Audit Trail Users Reports Quick Links Quick Add Quick C…" at bounding box center [428, 87] width 595 height 30
click at [317, 110] on span "Lake [PERSON_NAME]" at bounding box center [339, 113] width 80 height 9
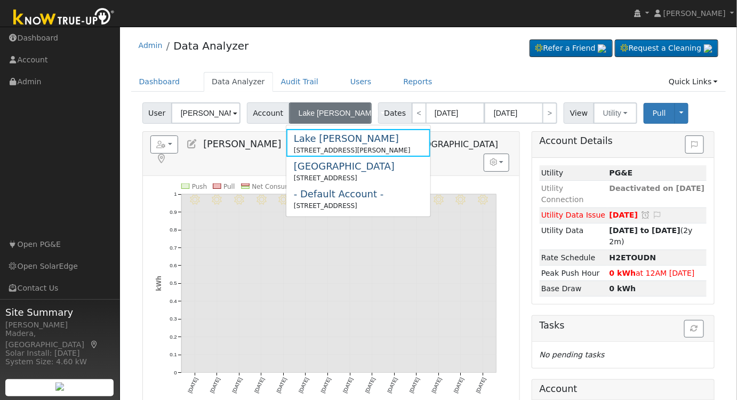
click at [310, 171] on div "[GEOGRAPHIC_DATA]" at bounding box center [344, 166] width 101 height 14
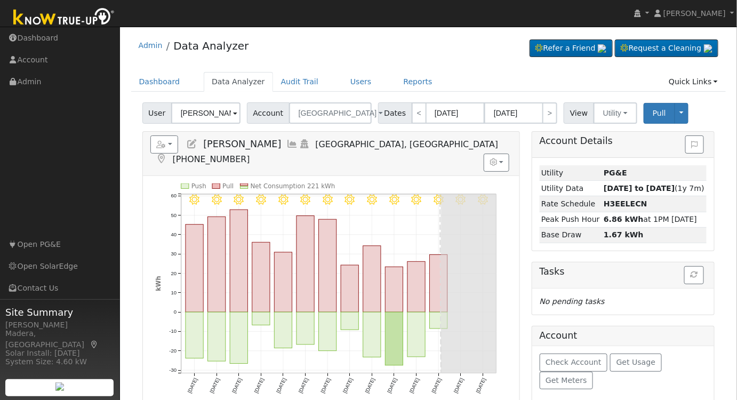
click at [287, 145] on icon at bounding box center [293, 144] width 12 height 10
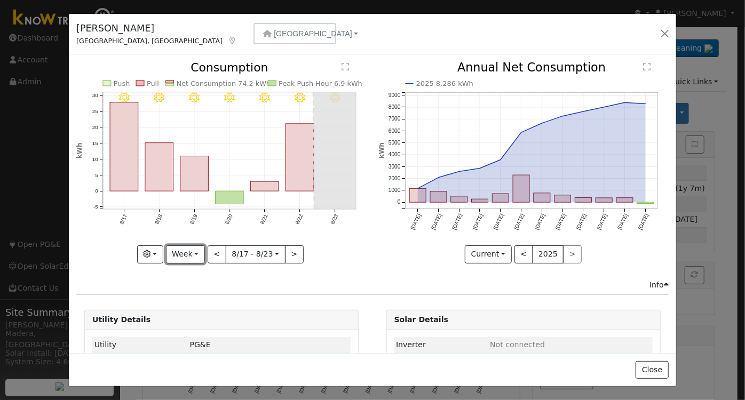
click at [183, 249] on button "Week" at bounding box center [185, 254] width 39 height 18
click at [194, 300] on link "Month" at bounding box center [203, 305] width 74 height 15
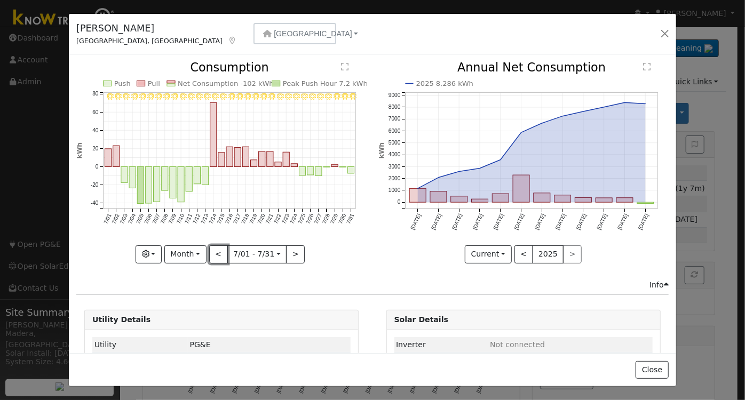
click at [220, 253] on button "<" at bounding box center [218, 254] width 19 height 18
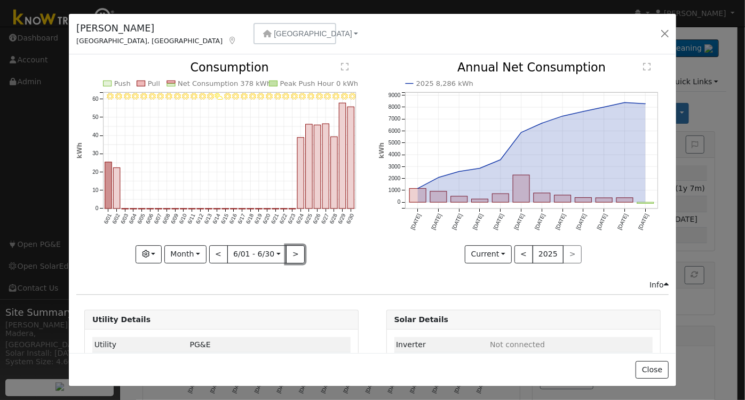
click at [293, 253] on button ">" at bounding box center [295, 254] width 19 height 18
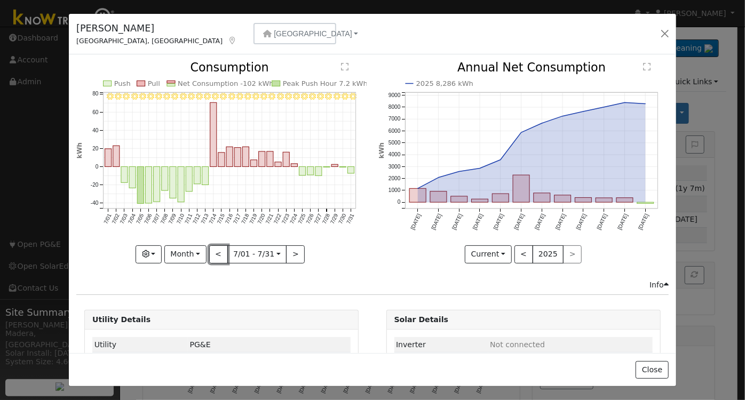
click at [218, 255] on button "<" at bounding box center [218, 254] width 19 height 18
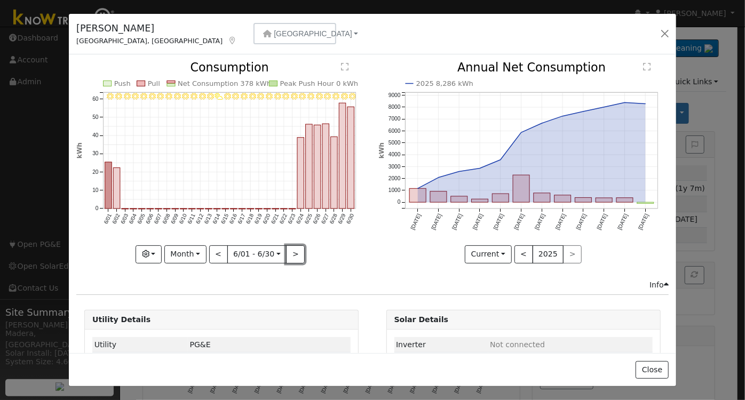
click at [290, 248] on button ">" at bounding box center [295, 254] width 19 height 18
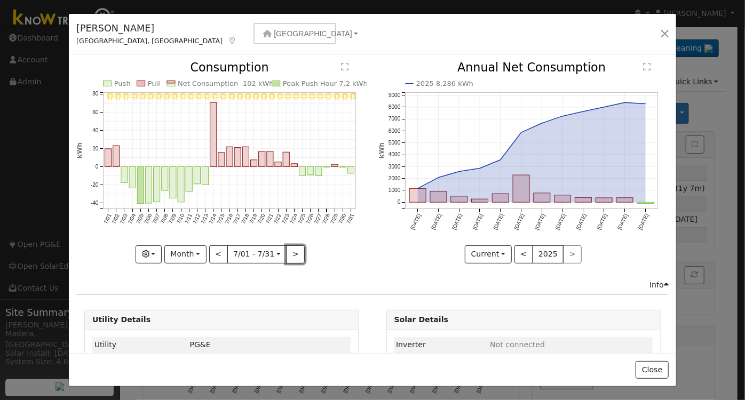
click at [289, 252] on button ">" at bounding box center [295, 254] width 19 height 18
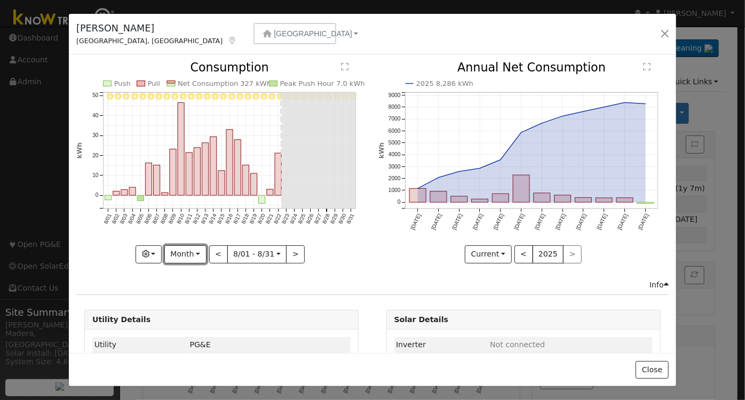
click at [181, 254] on button "Month" at bounding box center [185, 254] width 42 height 18
click at [192, 273] on link "Day" at bounding box center [202, 275] width 74 height 15
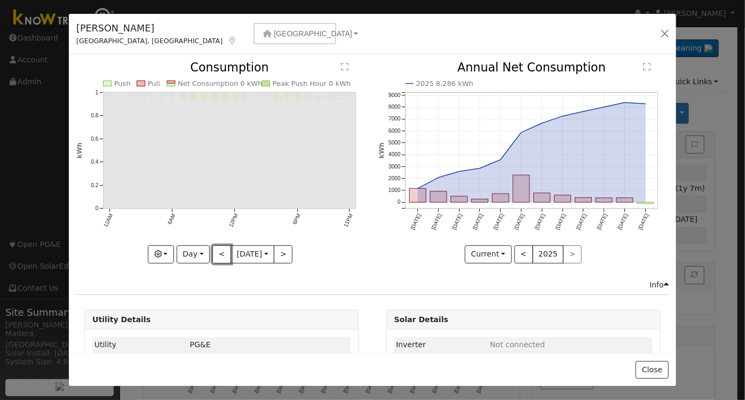
click at [219, 251] on button "<" at bounding box center [221, 254] width 19 height 18
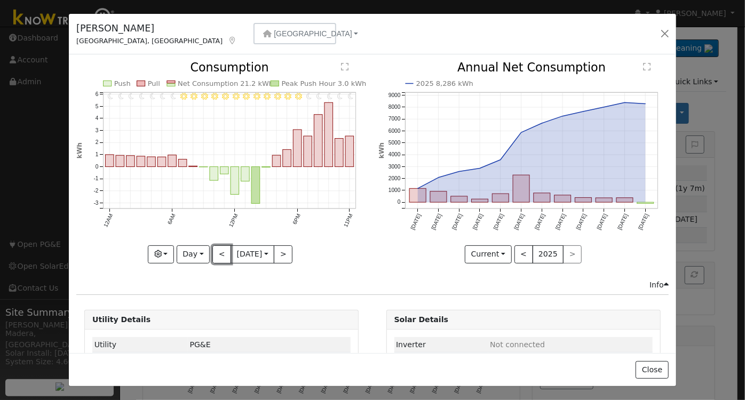
click at [222, 248] on button "<" at bounding box center [221, 254] width 19 height 18
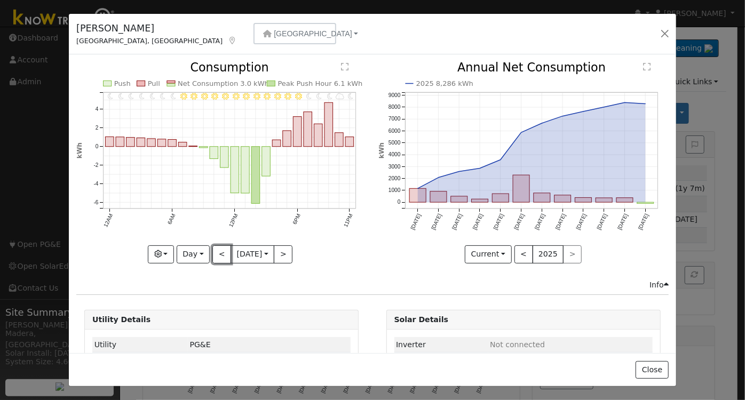
click at [219, 252] on button "<" at bounding box center [221, 254] width 19 height 18
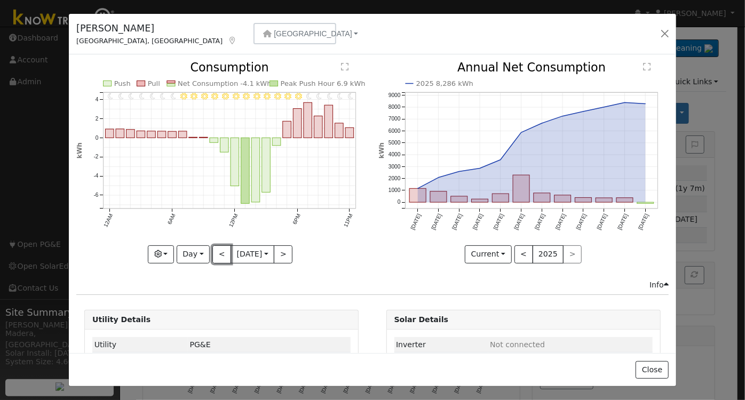
click at [218, 251] on button "<" at bounding box center [221, 254] width 19 height 18
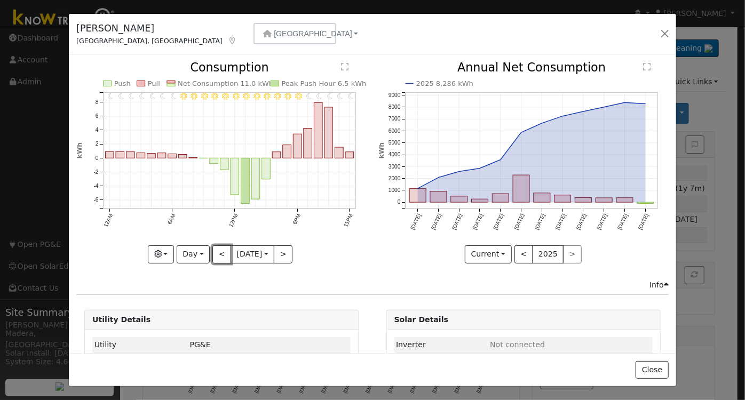
click at [215, 250] on button "<" at bounding box center [221, 254] width 19 height 18
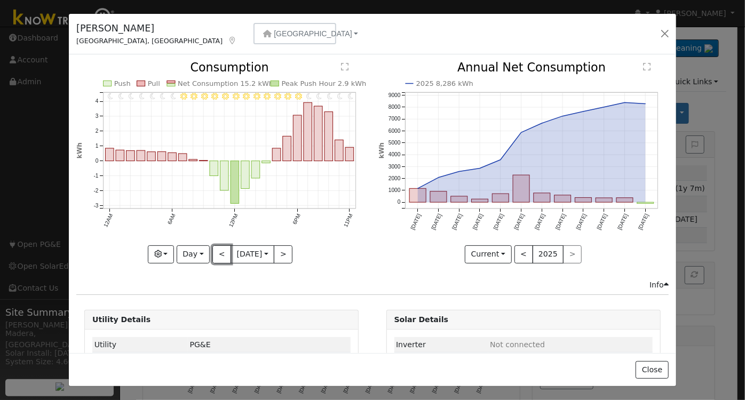
click at [212, 252] on button "<" at bounding box center [221, 254] width 19 height 18
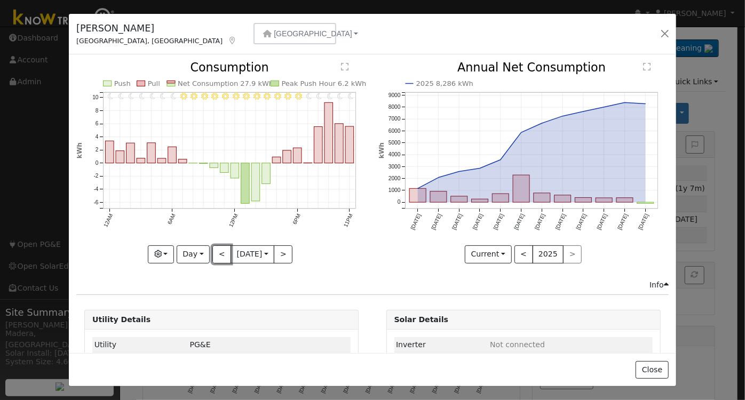
click at [219, 254] on button "<" at bounding box center [221, 254] width 19 height 18
click at [221, 254] on button "<" at bounding box center [221, 254] width 19 height 18
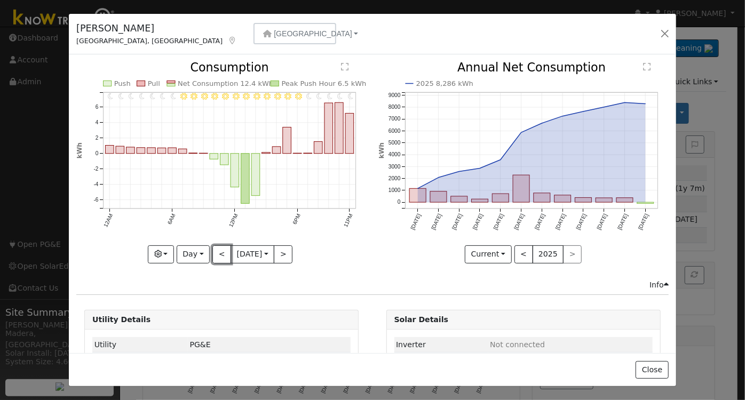
click at [219, 254] on button "<" at bounding box center [221, 254] width 19 height 18
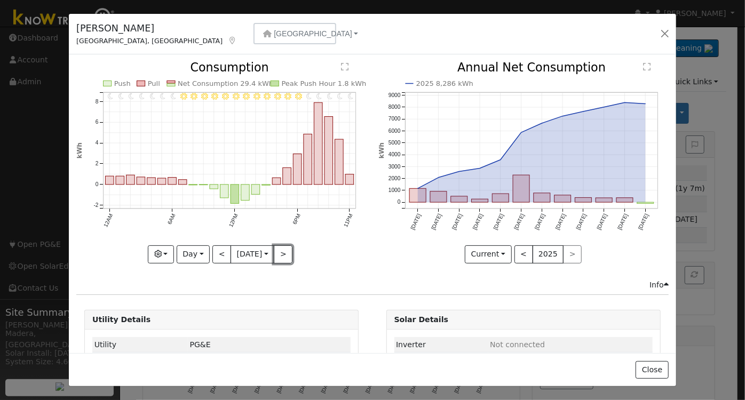
click at [278, 255] on button ">" at bounding box center [283, 254] width 19 height 18
type input "2025-08-15"
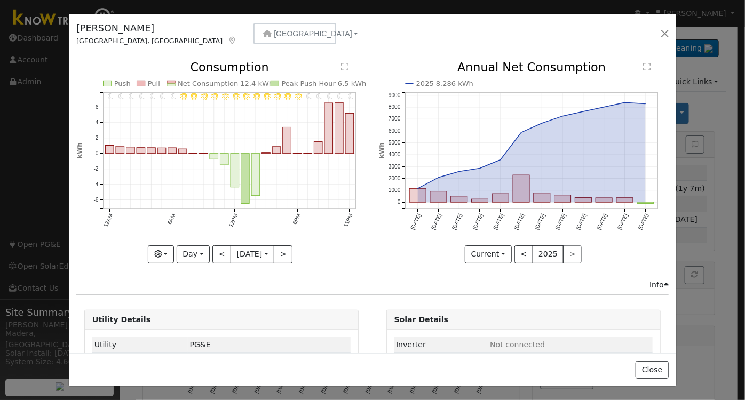
click at [278, 255] on div "11PM - Clear 10PM - Clear 9PM - Clear 8PM - Clear 7PM - Clear 6PM - Clear 5PM -…" at bounding box center [221, 162] width 290 height 201
click at [665, 34] on button "button" at bounding box center [664, 33] width 15 height 15
